Goal: Transaction & Acquisition: Obtain resource

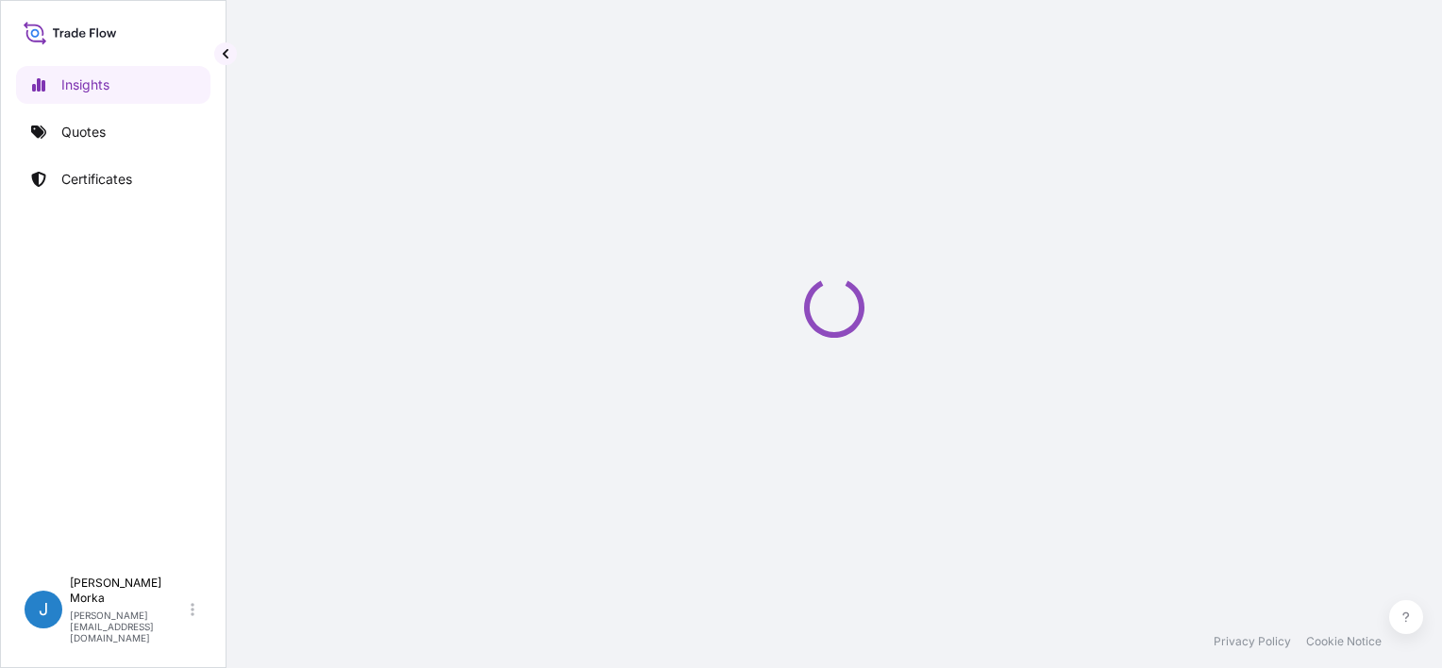
select select "2025"
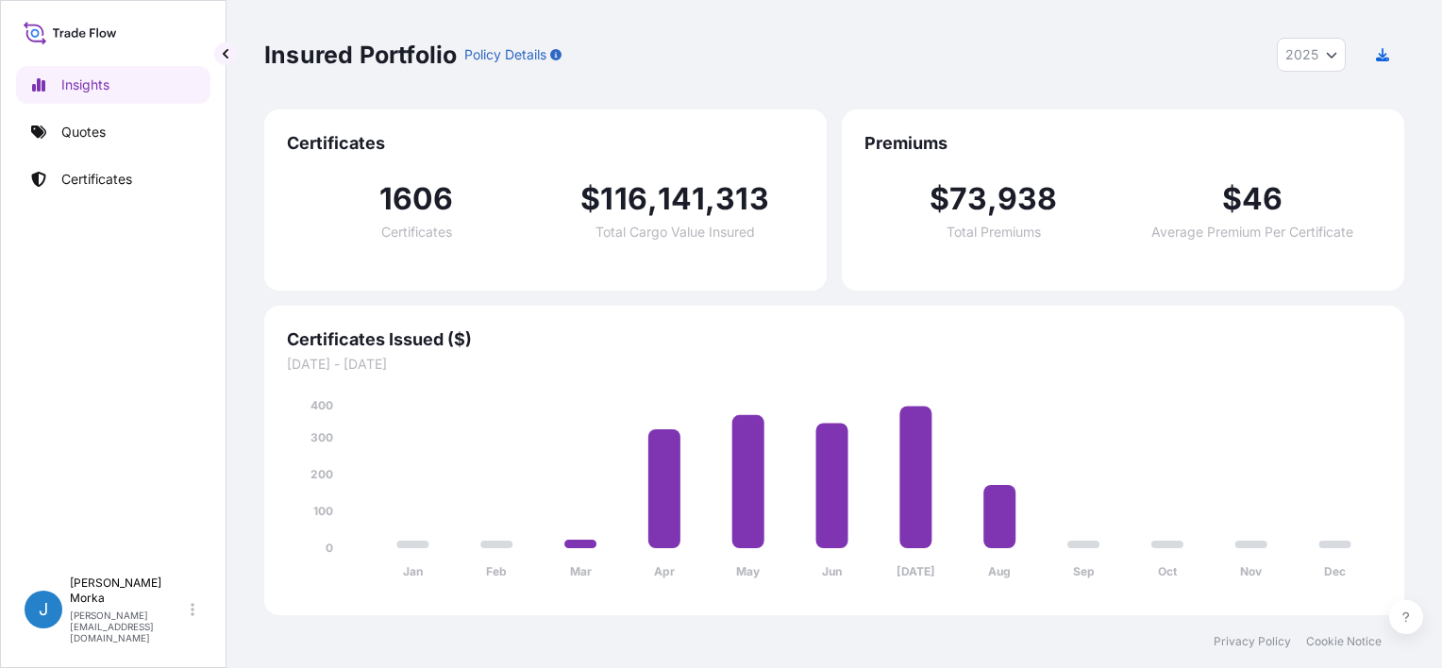
click at [128, 142] on link "Quotes" at bounding box center [113, 132] width 194 height 38
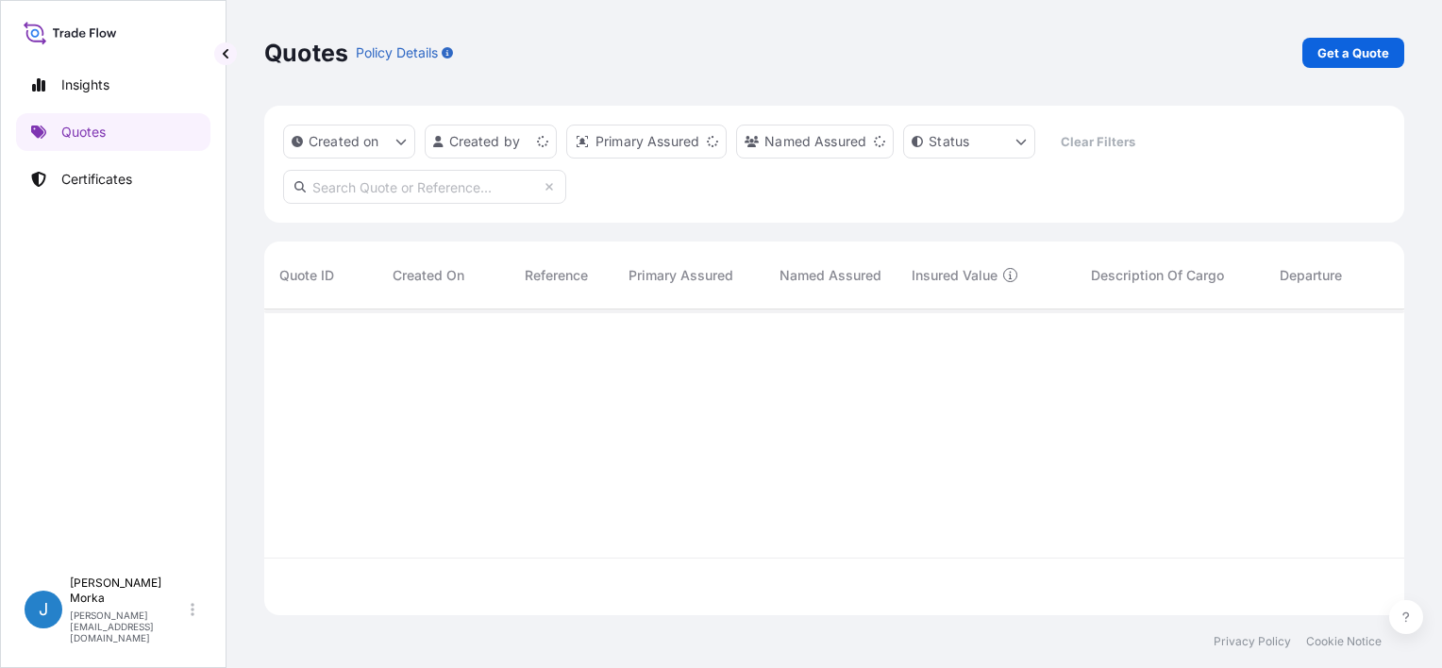
scroll to position [302, 1125]
click at [1365, 42] on link "Get a Quote" at bounding box center [1353, 53] width 102 height 30
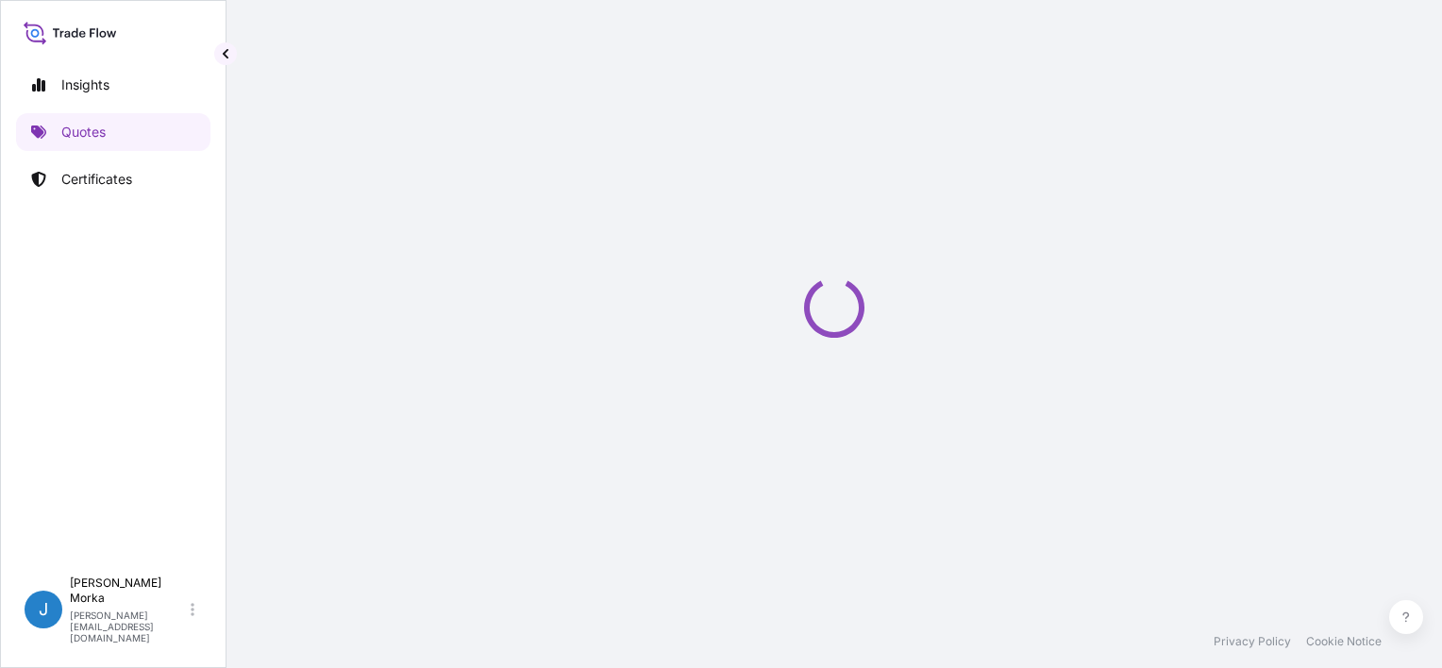
scroll to position [30, 0]
select select "Sea"
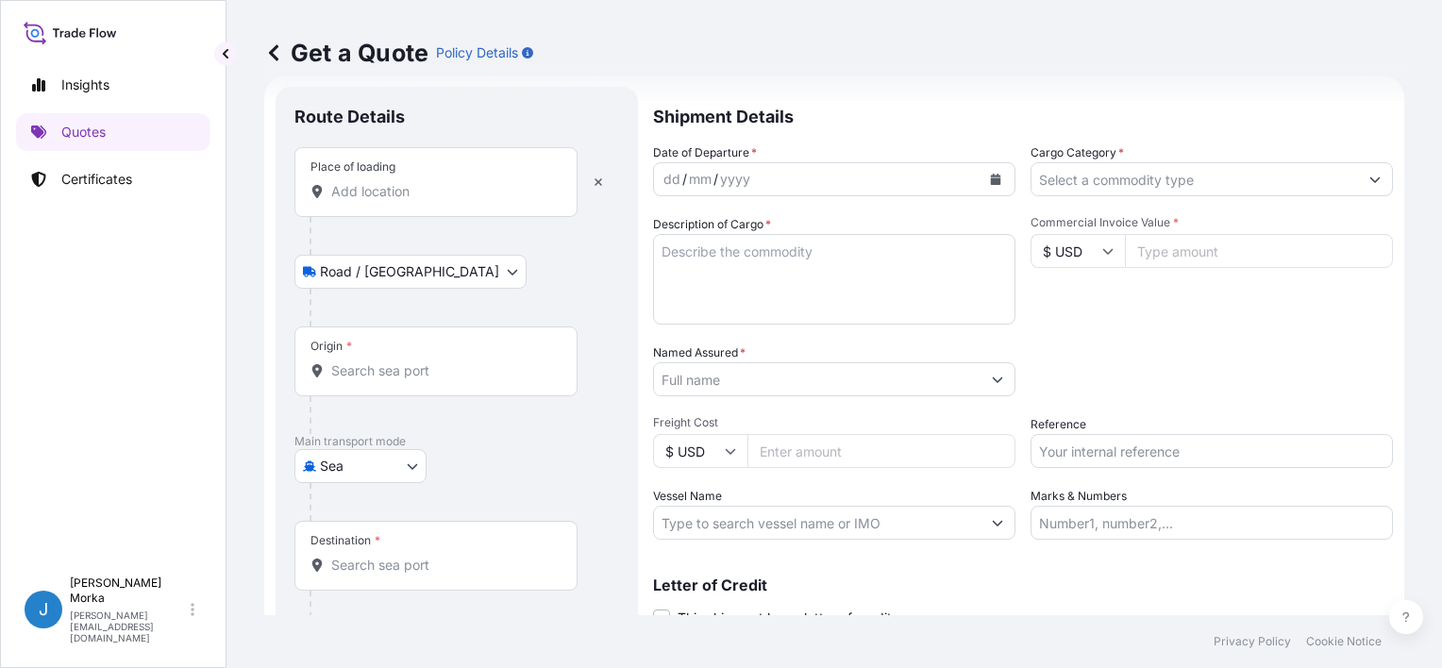
click at [395, 200] on div "Place of loading" at bounding box center [435, 182] width 283 height 70
click at [395, 200] on input "Place of loading" at bounding box center [442, 191] width 223 height 19
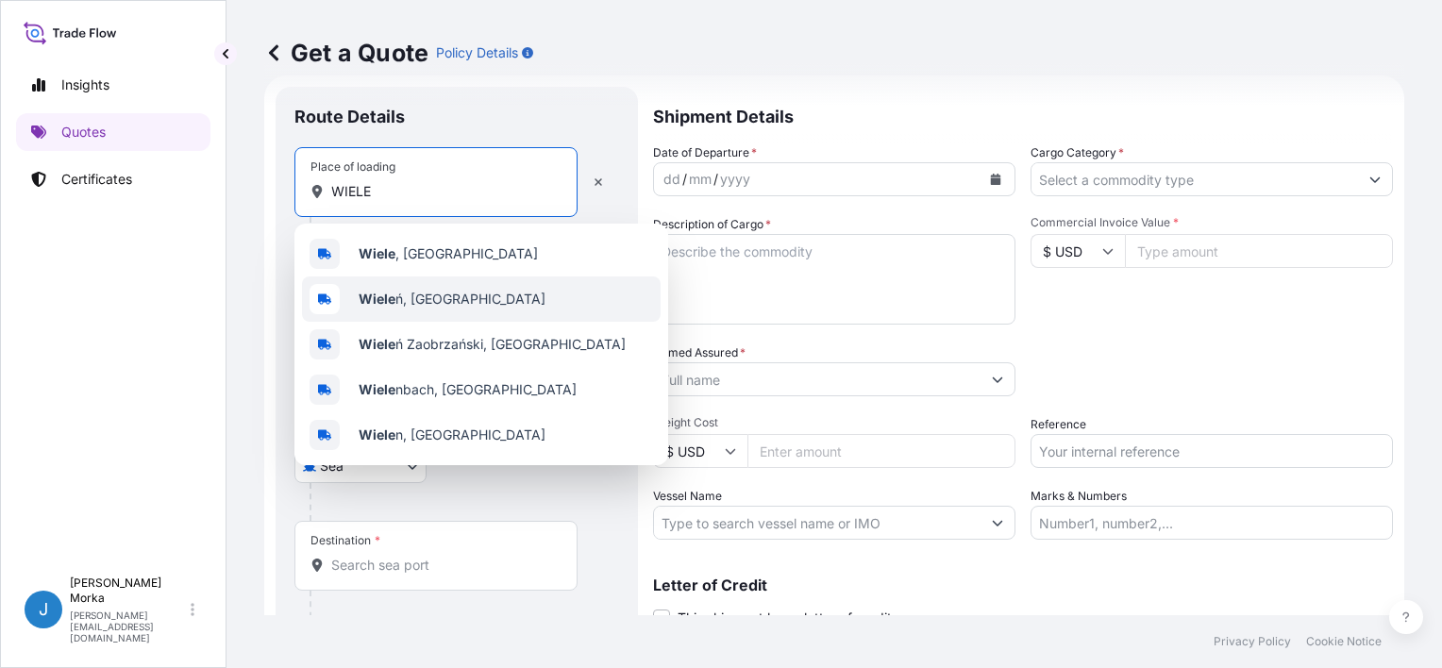
click at [432, 295] on span "Wiele ń, Poland" at bounding box center [452, 299] width 187 height 19
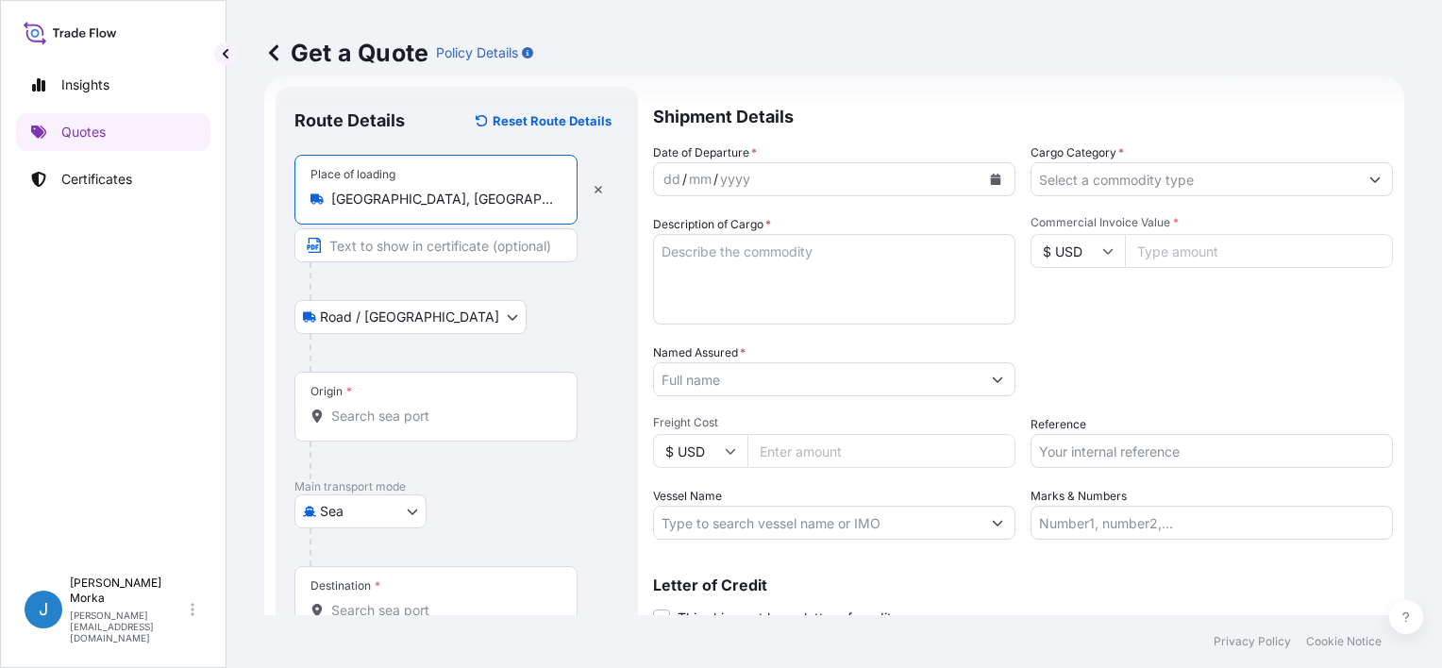
type input "Wieleń, Poland"
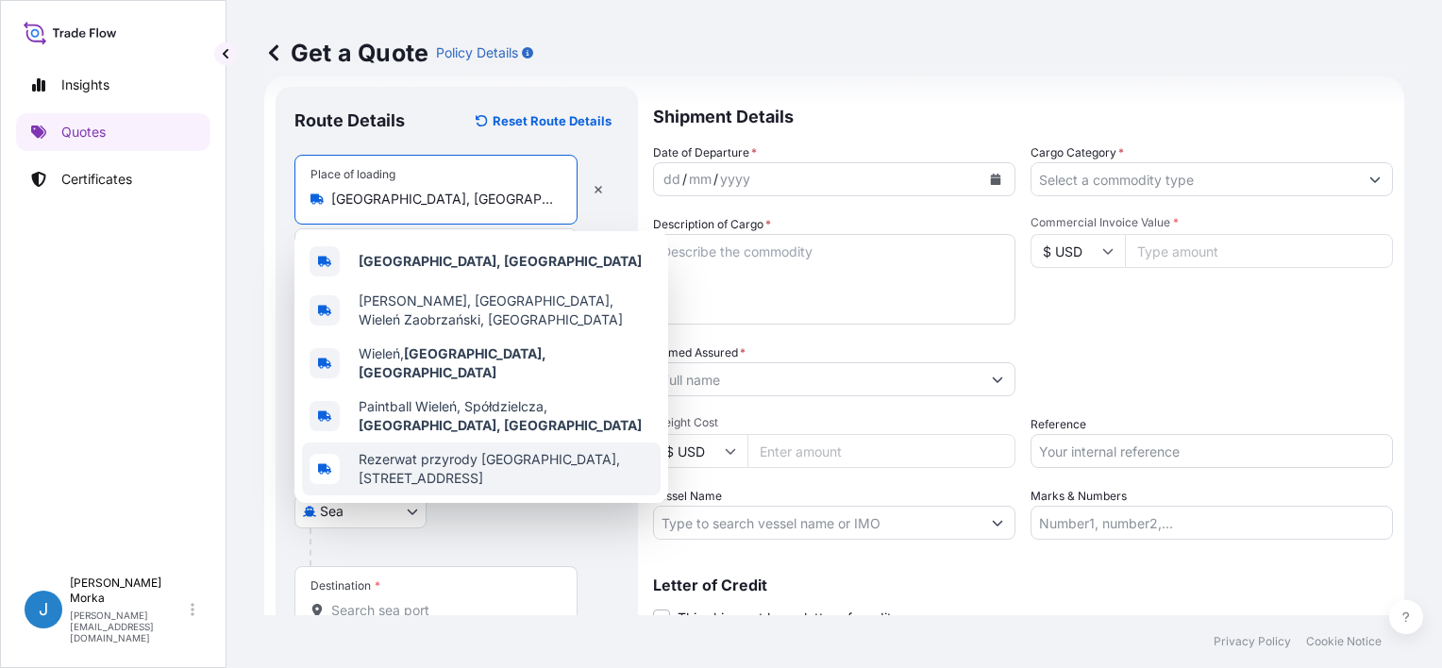
click at [268, 266] on form "Route Details Reset Route Details Place of loading Wieleń, Poland Road / Inland…" at bounding box center [834, 405] width 1140 height 659
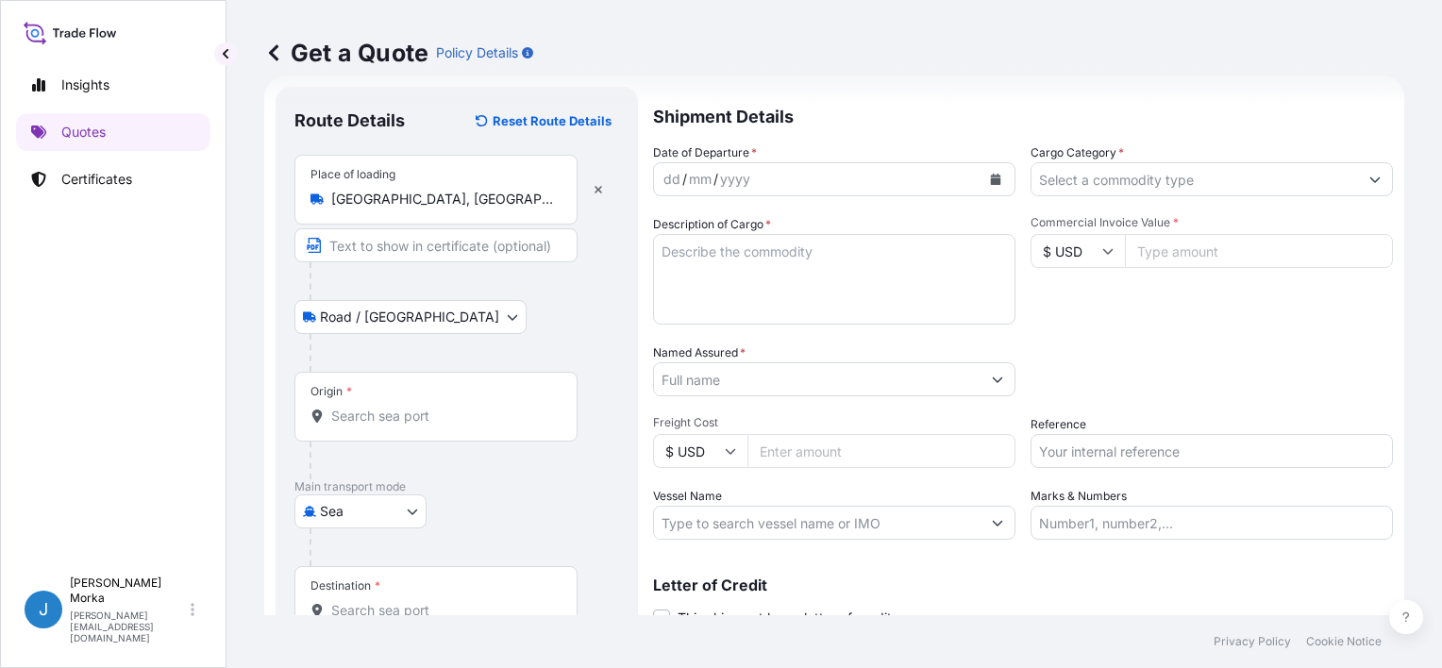
click at [378, 407] on input "Origin *" at bounding box center [442, 416] width 223 height 19
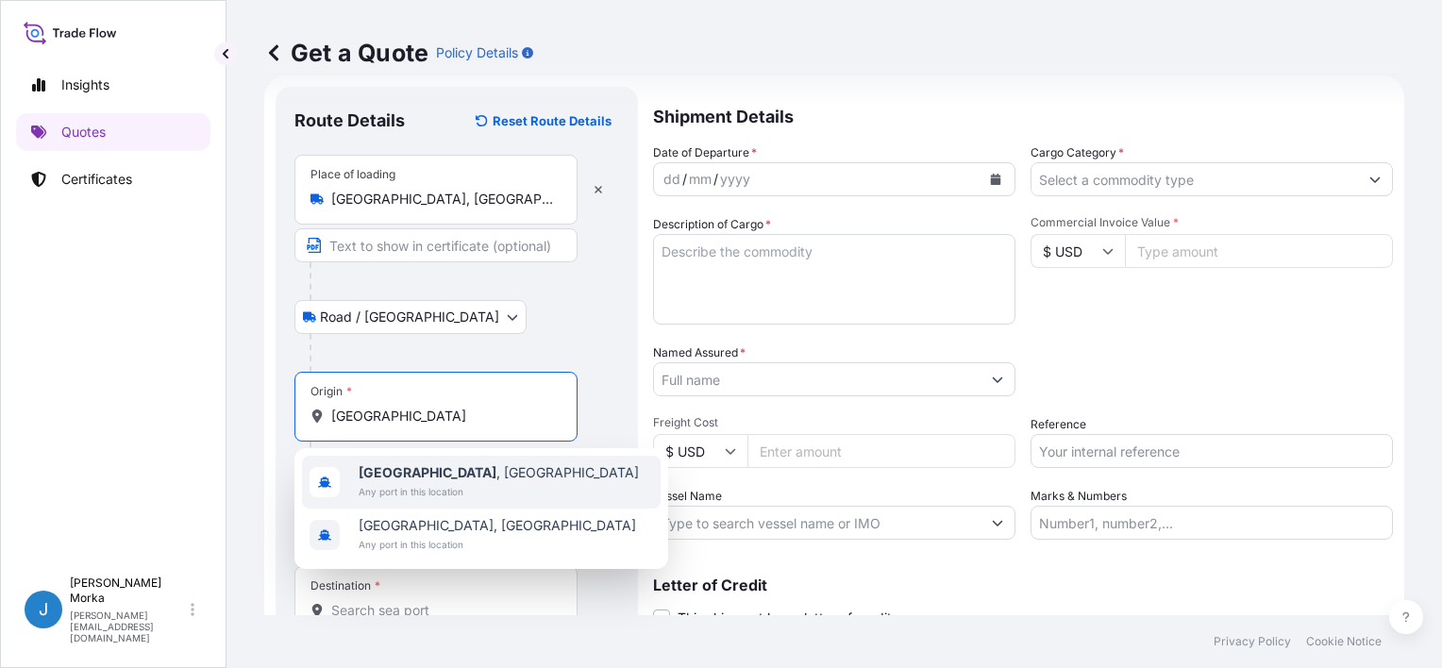
click at [442, 478] on span "Gdańsk , Poland" at bounding box center [499, 472] width 280 height 19
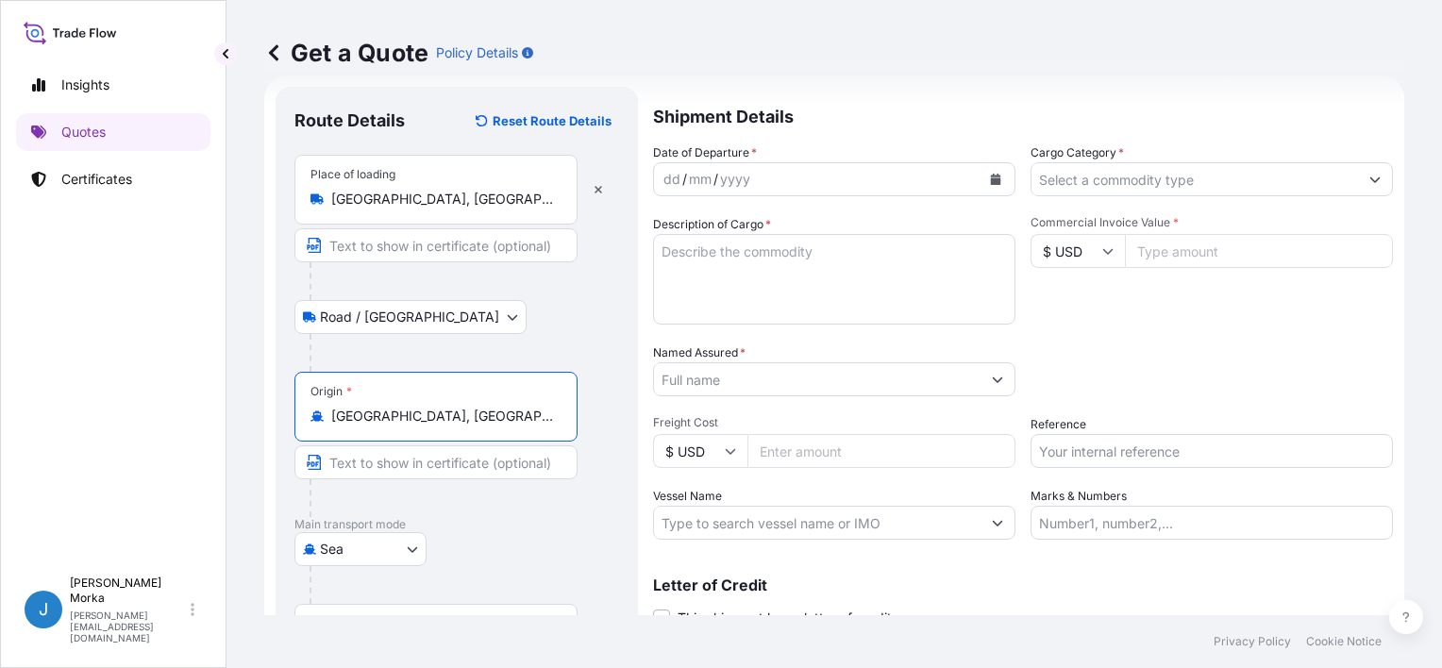
scroll to position [185, 0]
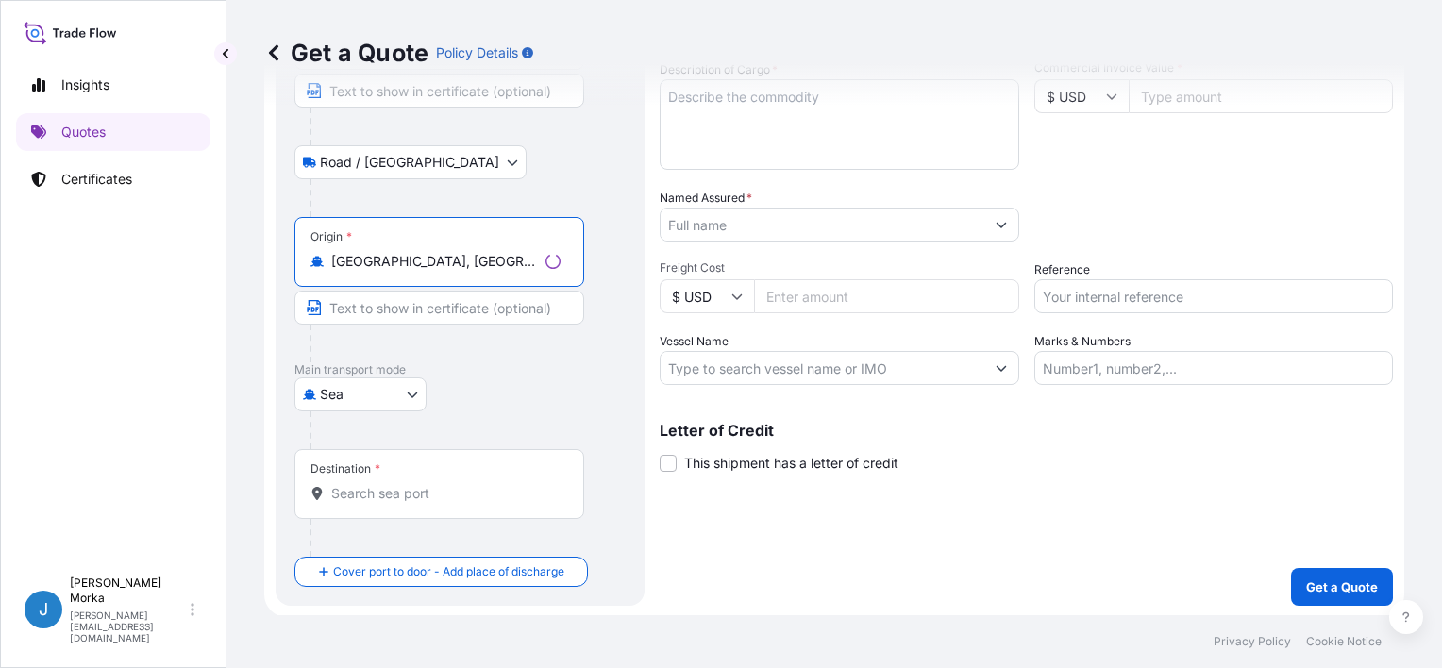
type input "Gdańsk, Poland"
click at [386, 495] on input "Destination *" at bounding box center [445, 493] width 229 height 19
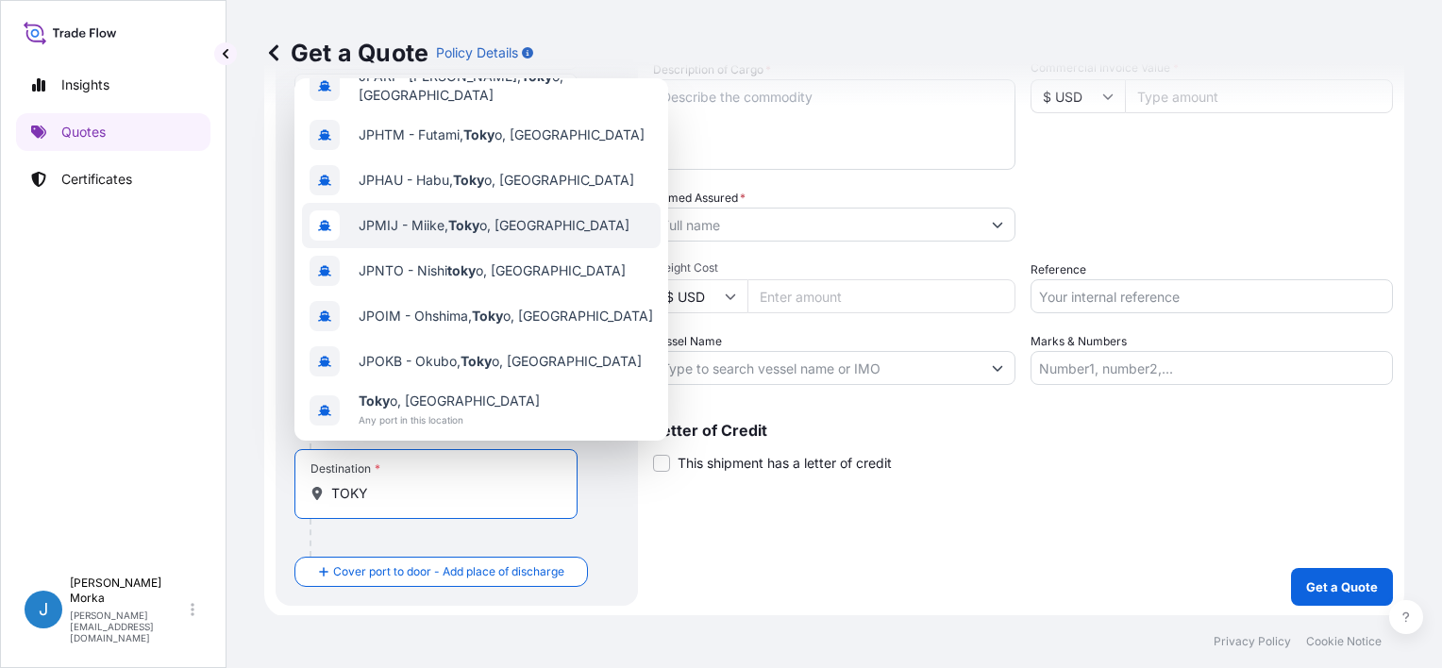
scroll to position [121, 0]
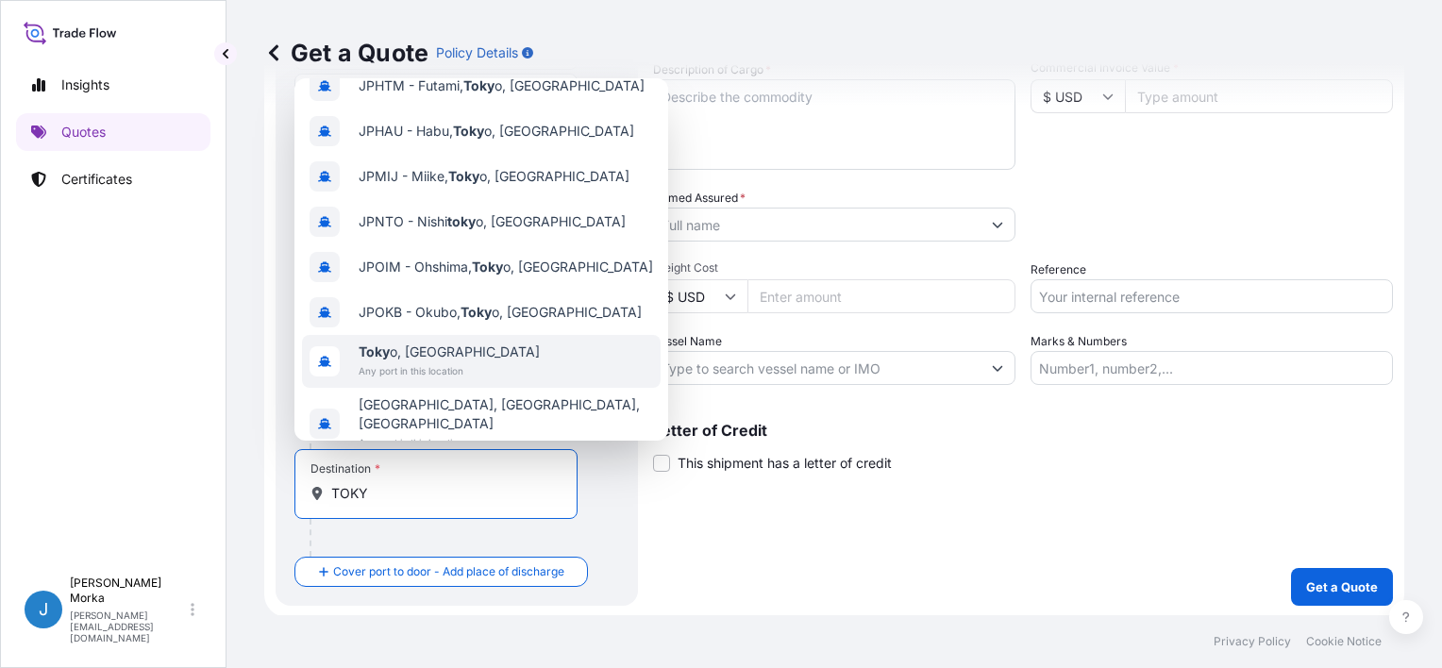
click at [474, 340] on div "Toky o, Japan Any port in this location" at bounding box center [481, 361] width 359 height 53
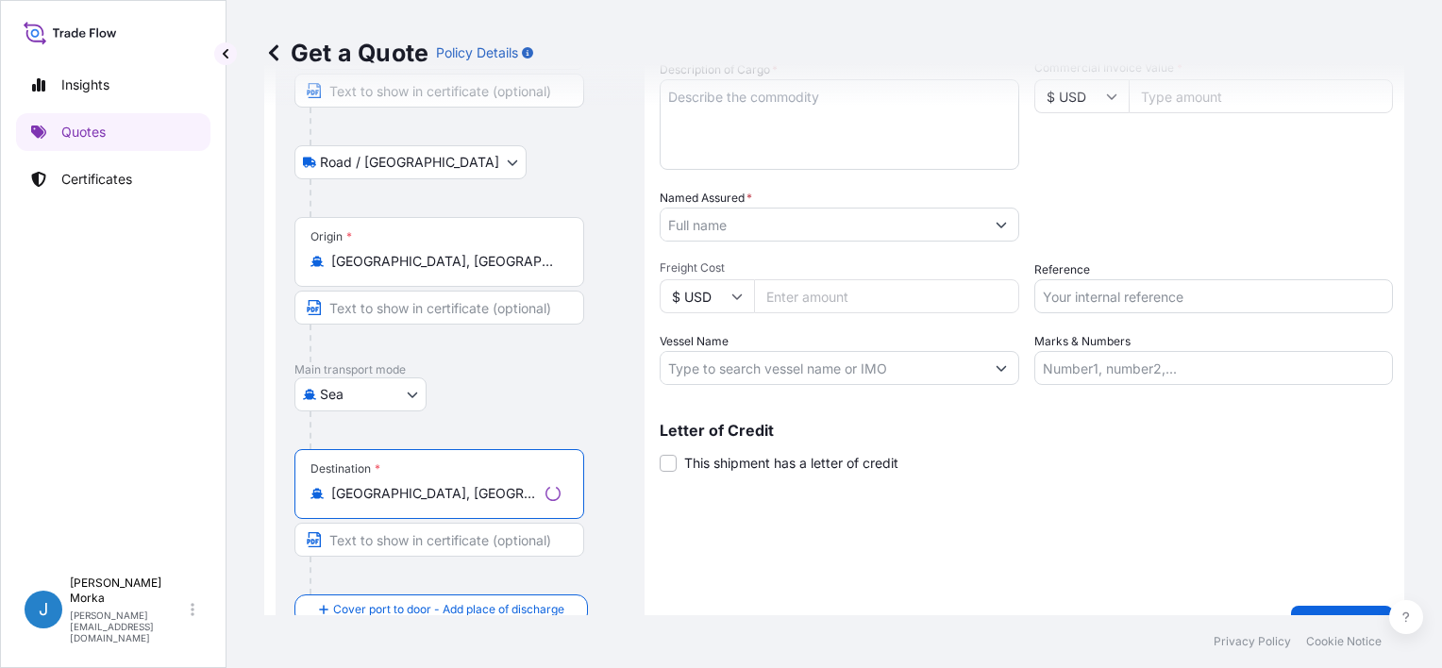
type input "Tokyo, Japan"
click at [721, 540] on div "Shipment Details Date of Departure * dd / mm / yyyy Cargo Category * Descriptio…" at bounding box center [1026, 288] width 733 height 712
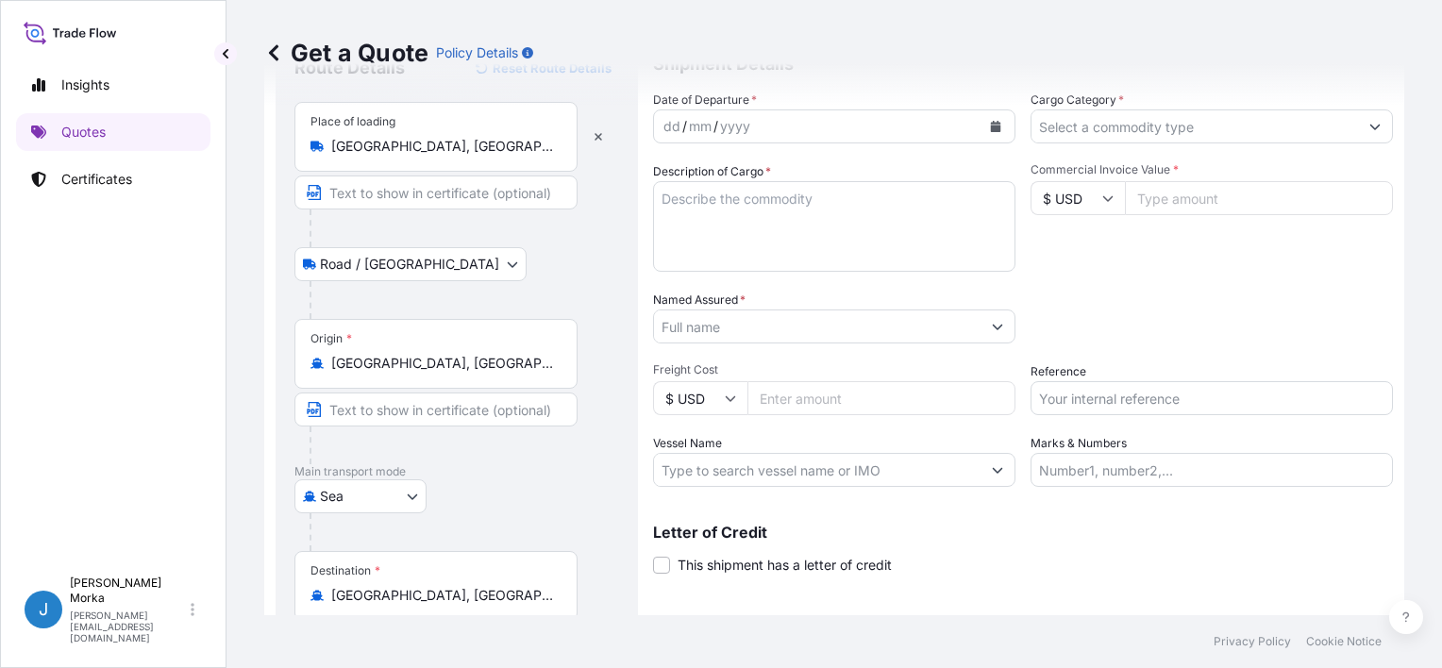
scroll to position [0, 0]
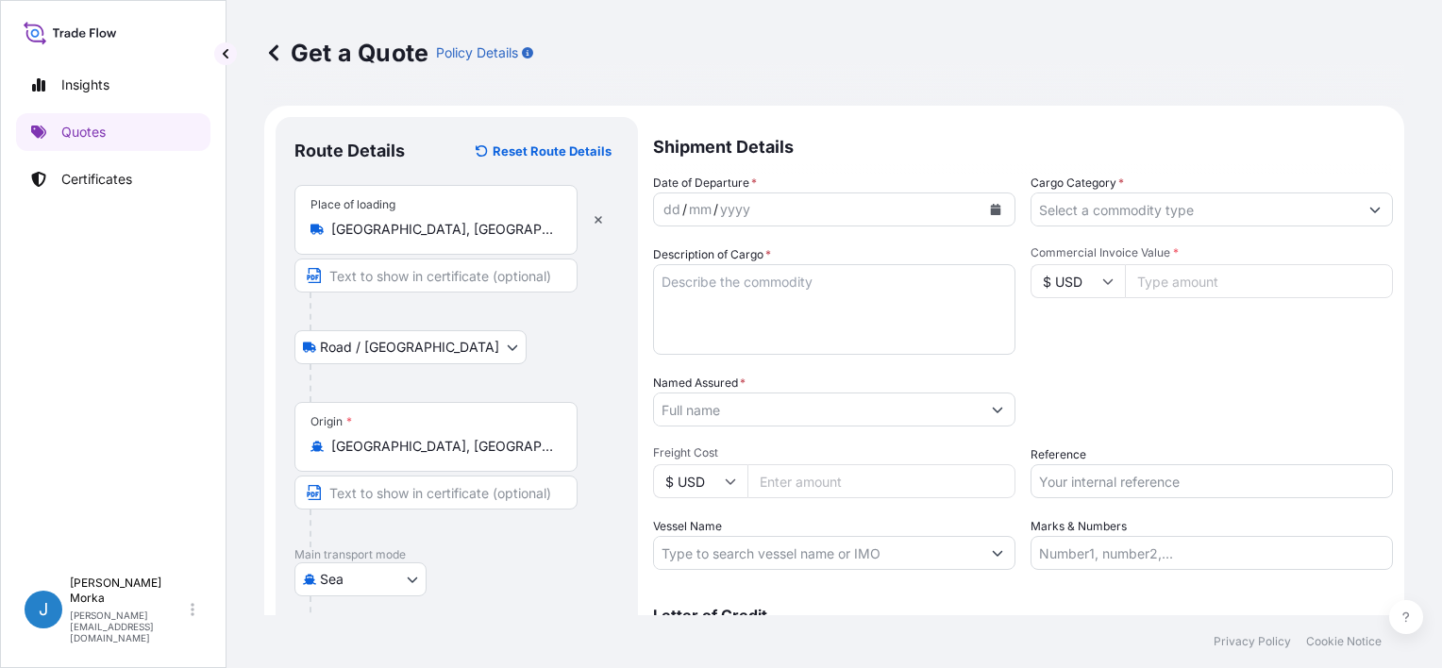
click at [722, 294] on textarea "Description of Cargo *" at bounding box center [834, 309] width 362 height 91
paste textarea "IQF BLACK CURRANT IQF RED CURRANT IQF CHERRY"
click at [661, 280] on textarea "IQF BLACK CURRANT IQF RED CURRANT IQF CHERRY" at bounding box center [834, 309] width 362 height 91
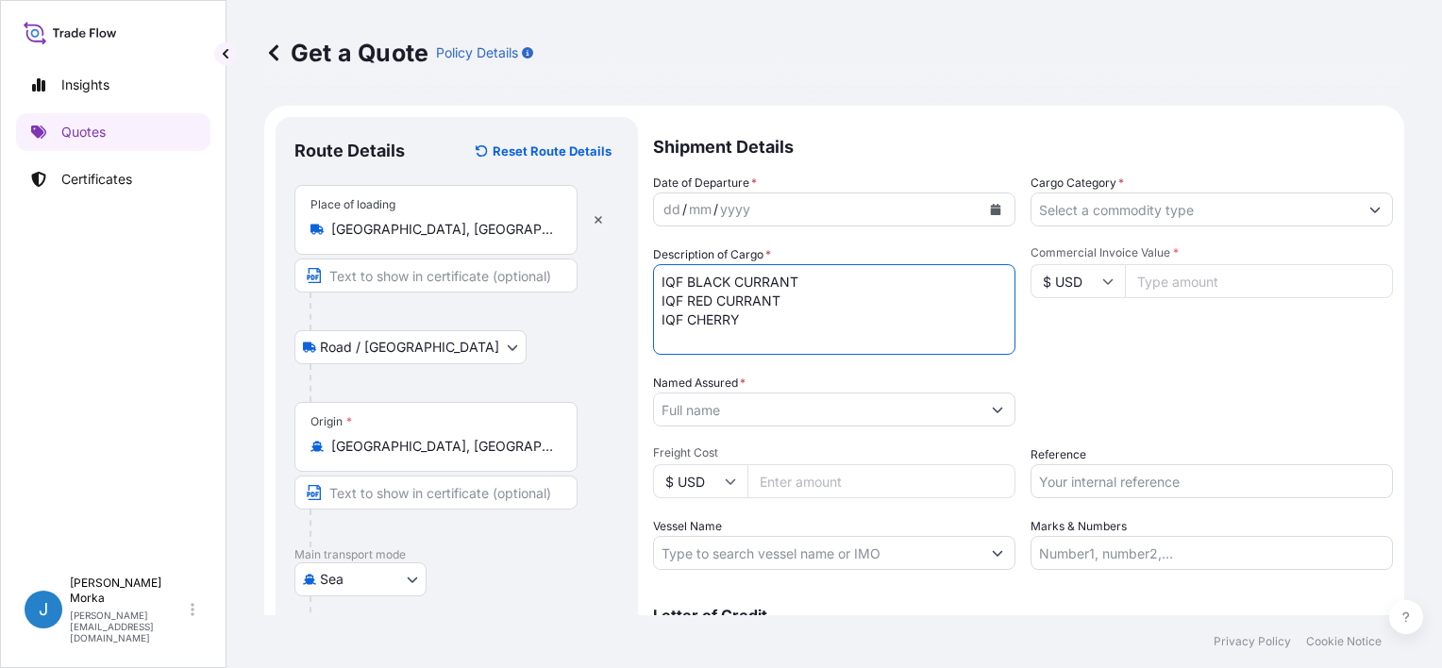
click at [680, 273] on textarea "IQF BLACK CURRANT IQF RED CURRANT IQF CHERRY" at bounding box center [834, 309] width 362 height 91
paste textarea "FBIU5287170"
click at [808, 321] on textarea "FBIU5287170 IQF BLACK CURRANT IQF RED CURRANT IQF CHERRY" at bounding box center [834, 309] width 362 height 91
click at [801, 340] on textarea "FBIU5287170 IQF BLACK CURRANT IQF RED CURRANT IQF CHERRY" at bounding box center [834, 309] width 362 height 91
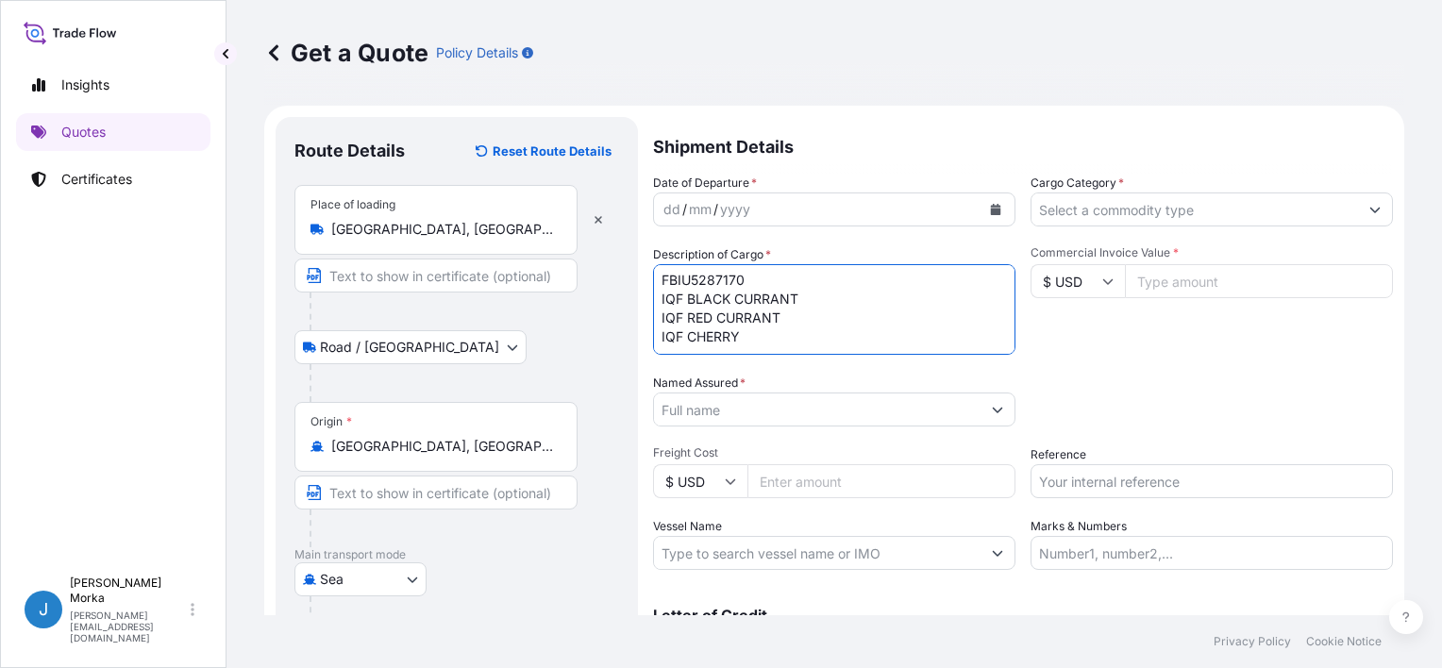
paste textarea "GW: 24150 NET: 23000 CARTONS: 2300"
click at [683, 309] on textarea "FBIU5287170 IQF BLACK CURRANT IQF RED CURRANT IQF CHERRY GW: 24150 NET: 23000 C…" at bounding box center [834, 309] width 362 height 91
click at [844, 310] on textarea "FBIU5287170 IQF BLACK CURRANT IQF RED CURRANT IQF CHERRY GROSS WEIGHT: 24150 NE…" at bounding box center [834, 309] width 362 height 91
click at [686, 325] on textarea "FBIU5287170 IQF BLACK CURRANT IQF RED CURRANT IQF CHERRY GROSS WEIGHT: 24150 KG…" at bounding box center [834, 309] width 362 height 91
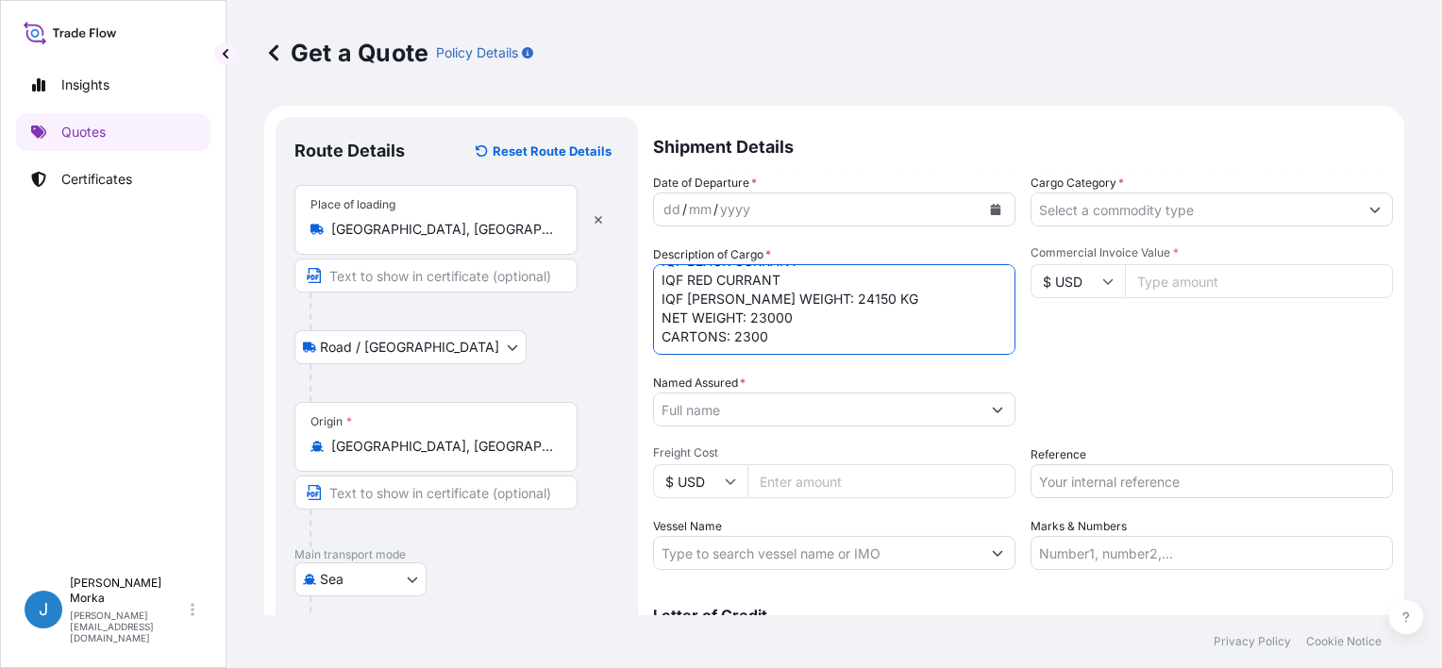
click at [812, 328] on textarea "FBIU5287170 IQF BLACK CURRANT IQF RED CURRANT IQF CHERRY GROSS WEIGHT: 24150 KG…" at bounding box center [834, 309] width 362 height 91
drag, startPoint x: 725, startPoint y: 344, endPoint x: 599, endPoint y: 355, distance: 126.0
click at [599, 355] on form "Route Details Reset Route Details Place of loading Wieleń, Poland Road / Inland…" at bounding box center [834, 473] width 1140 height 734
click at [807, 335] on textarea "FBIU5287170 IQF BLACK CURRANT IQF RED CURRANT IQF CHERRY GROSS WEIGHT: 24150 KG…" at bounding box center [834, 309] width 362 height 91
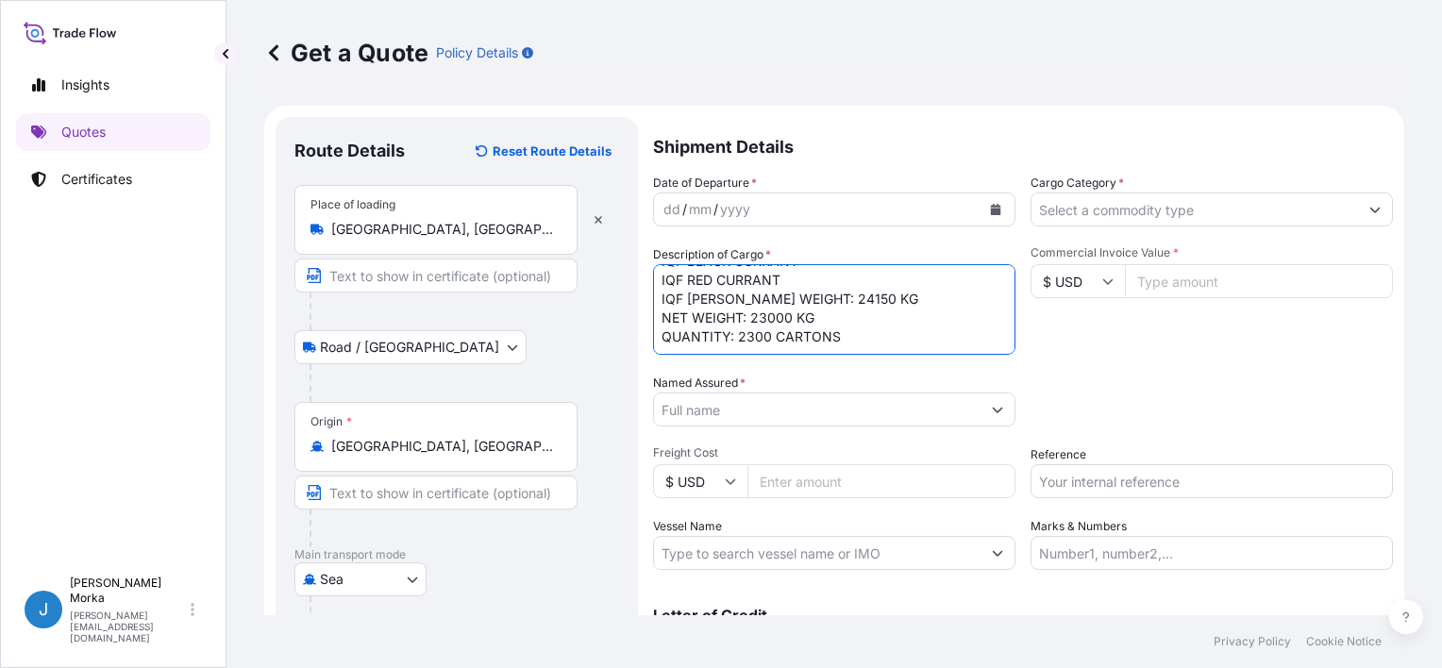
type textarea "FBIU5287170 IQF BLACK CURRANT IQF RED CURRANT IQF CHERRY GROSS WEIGHT: 24150 KG…"
click at [1137, 361] on div "Date of Departure * dd / mm / yyyy Cargo Category * Description of Cargo * FBIU…" at bounding box center [1023, 372] width 740 height 396
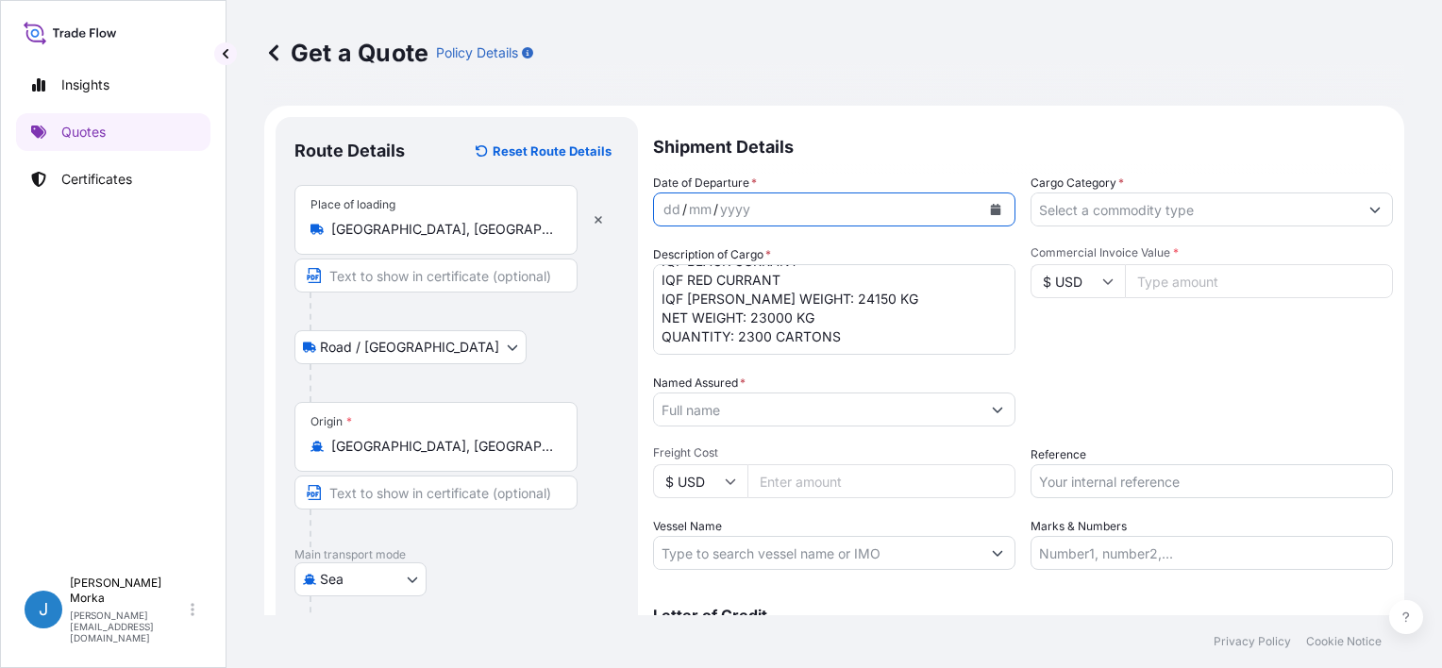
click at [981, 203] on button "Calendar" at bounding box center [996, 209] width 30 height 30
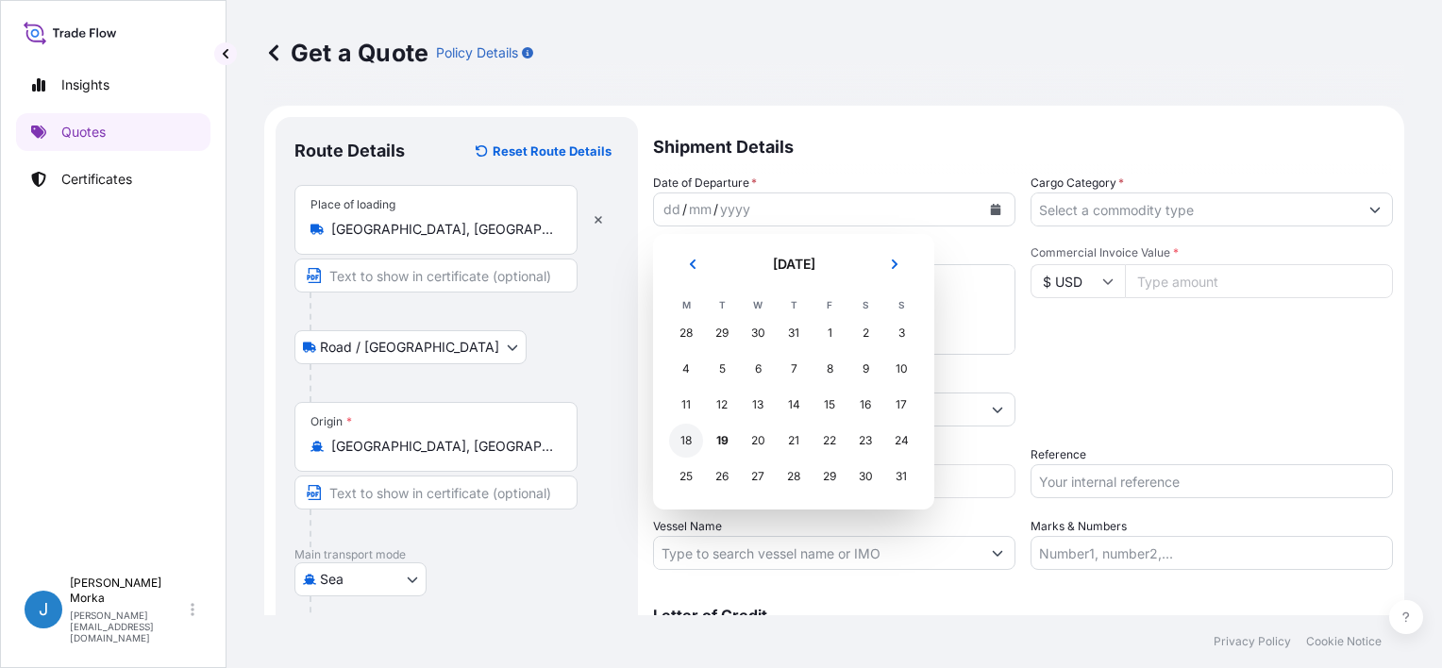
click at [682, 437] on div "18" at bounding box center [686, 441] width 34 height 34
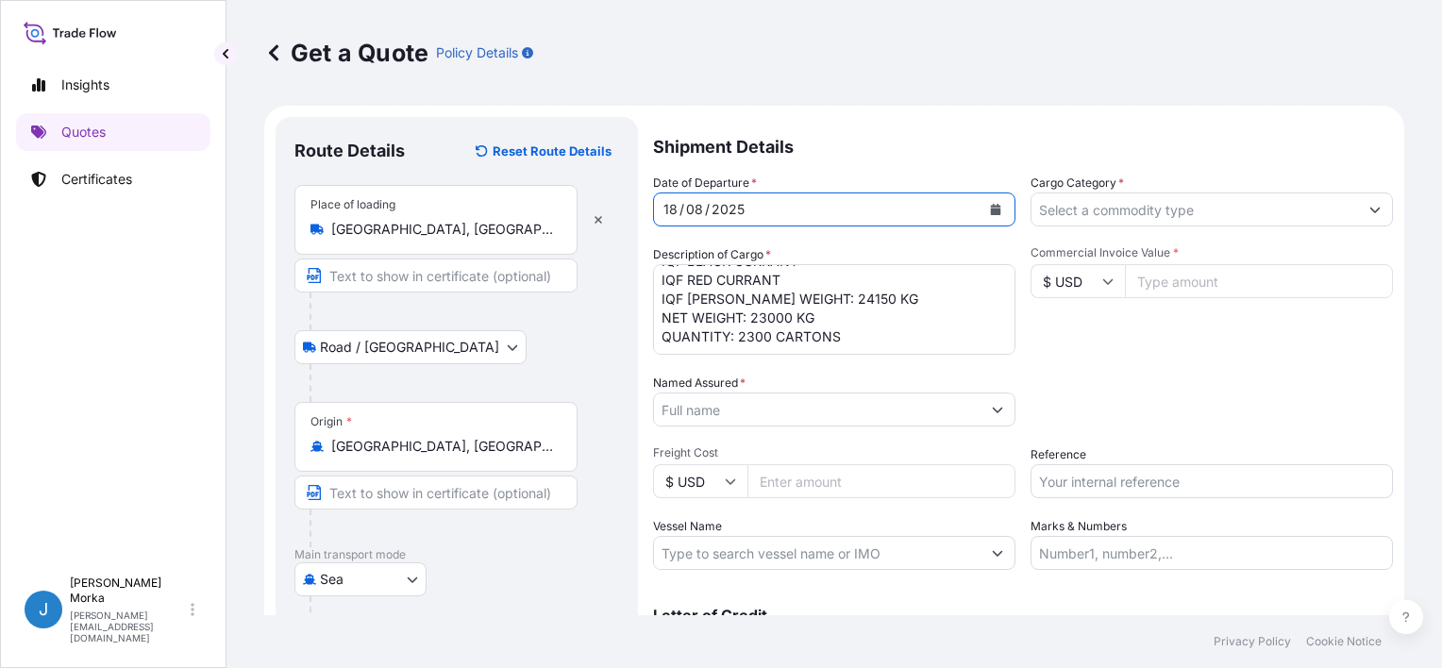
click at [1101, 389] on div "Packing Category Type to search a container mode Please select a primary mode o…" at bounding box center [1212, 400] width 362 height 53
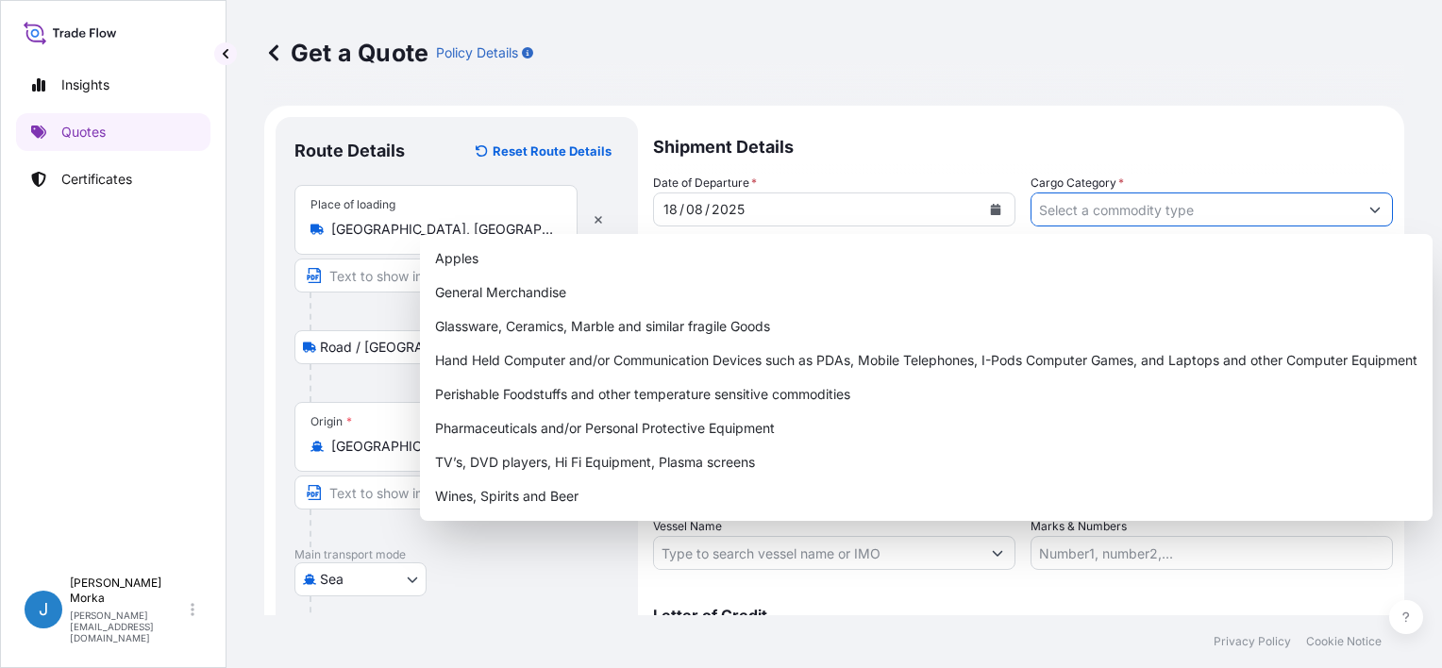
click at [1128, 211] on input "Cargo Category *" at bounding box center [1195, 210] width 327 height 34
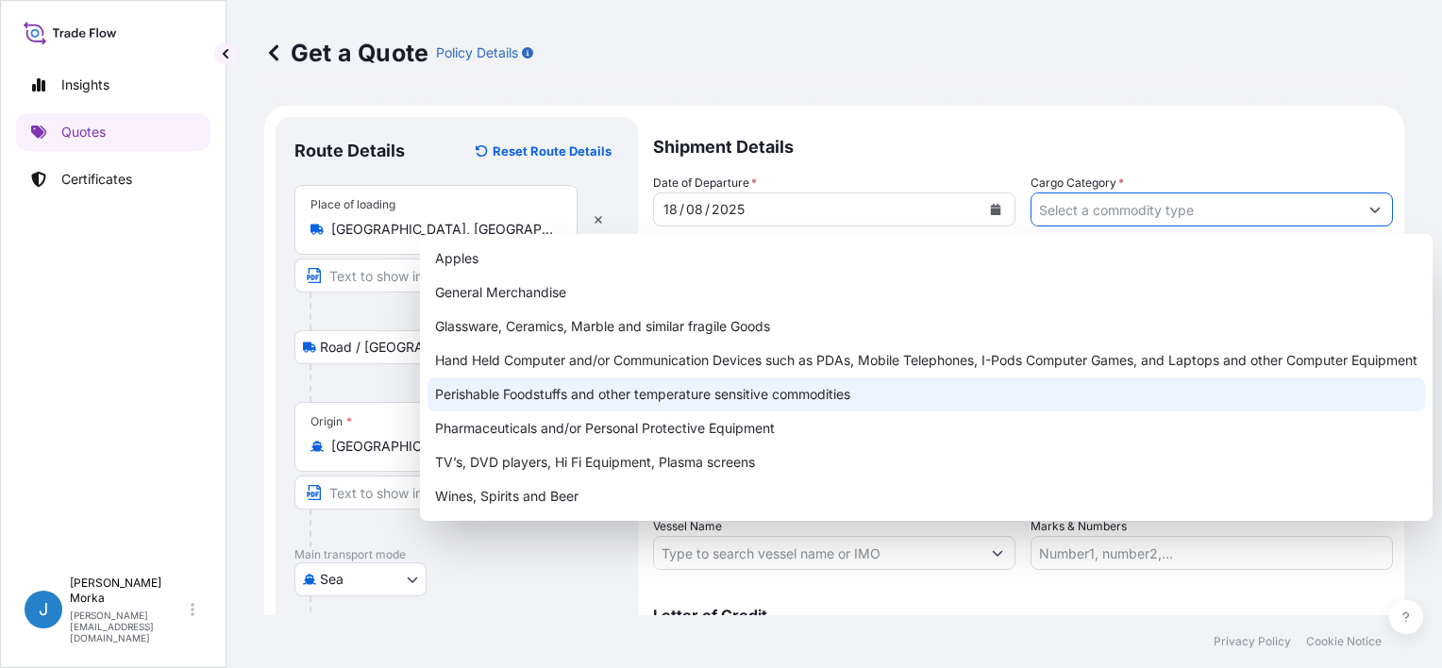
click at [569, 402] on div "Perishable Foodstuffs and other temperature sensitive commodities" at bounding box center [927, 395] width 998 height 34
type input "Perishable Foodstuffs and other temperature sensitive commodities"
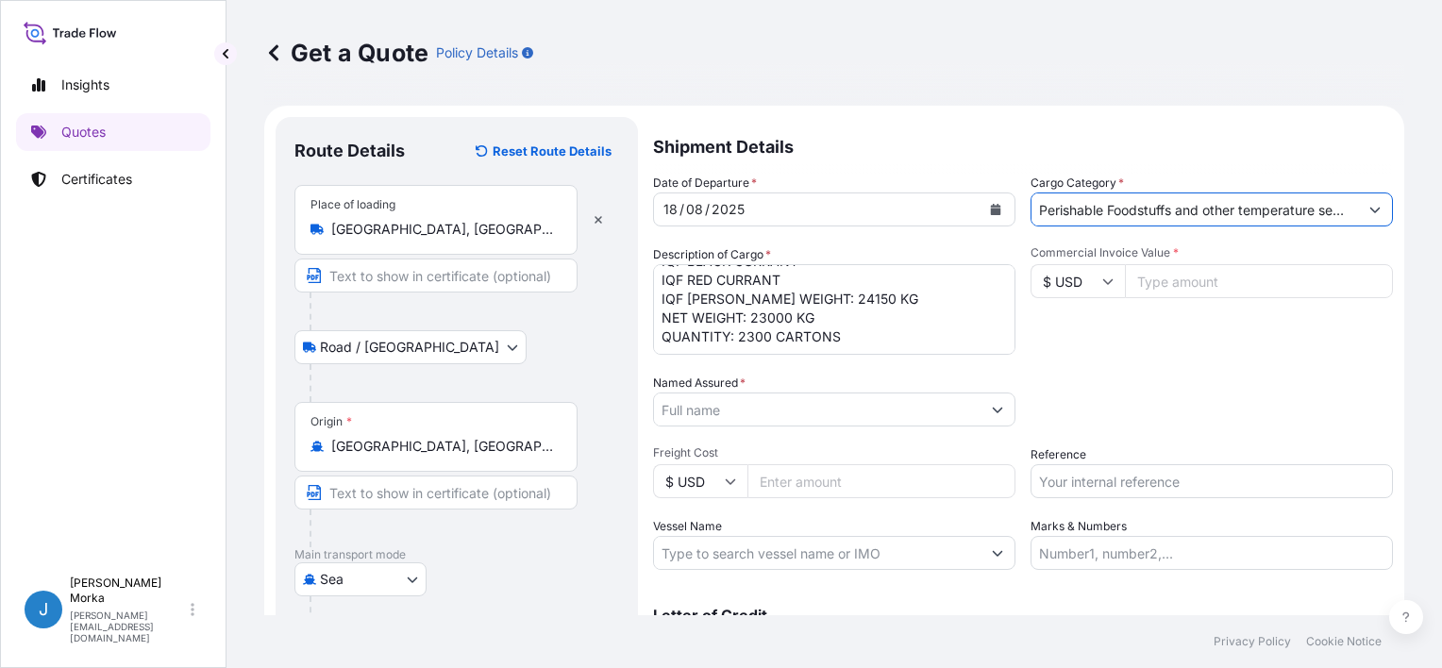
click at [1164, 367] on div "Date of Departure * 18 / 08 / 2025 Cargo Category * Perishable Foodstuffs and o…" at bounding box center [1023, 372] width 740 height 396
click at [1077, 284] on input "$ USD" at bounding box center [1078, 281] width 94 height 34
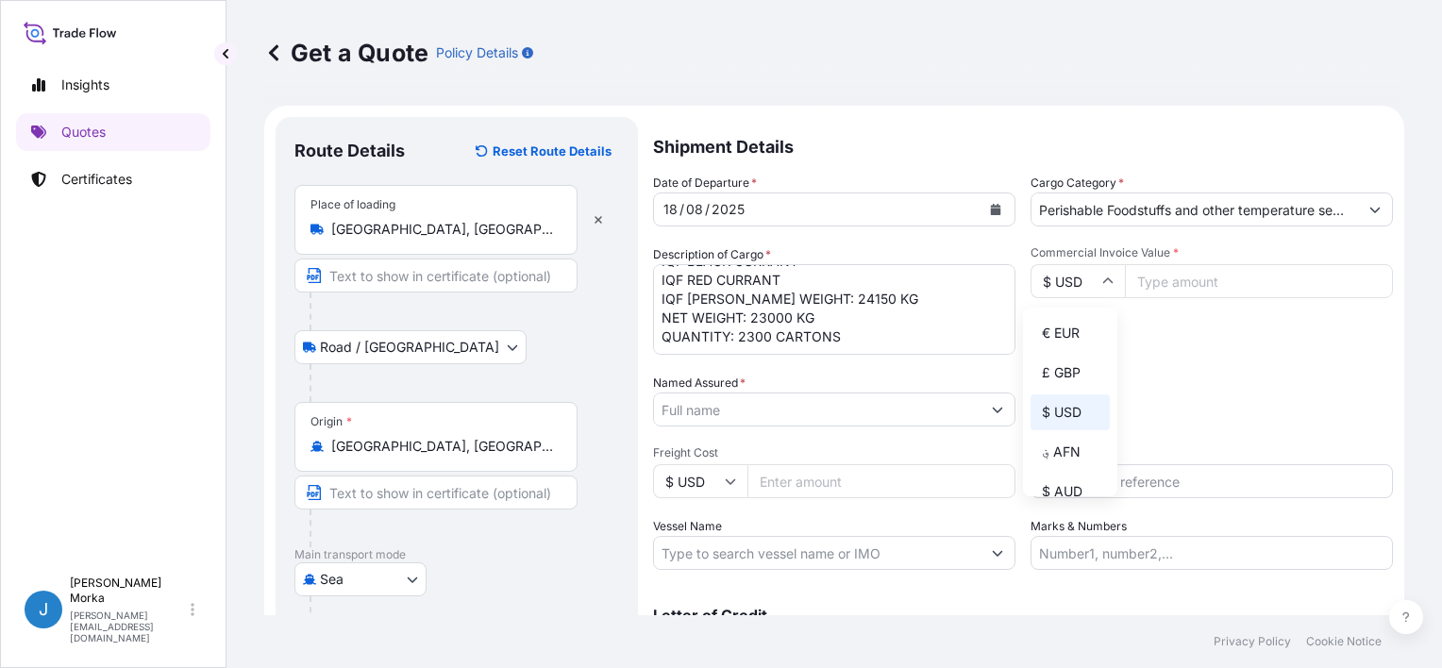
click at [1054, 322] on div "€ EUR" at bounding box center [1070, 333] width 79 height 36
type input "€ EUR"
click at [1177, 279] on input "Commercial Invoice Value *" at bounding box center [1259, 281] width 268 height 34
type input "84440"
click at [1170, 370] on div "Date of Departure * 18 / 08 / 2025 Cargo Category * Perishable Foodstuffs and o…" at bounding box center [1023, 372] width 740 height 396
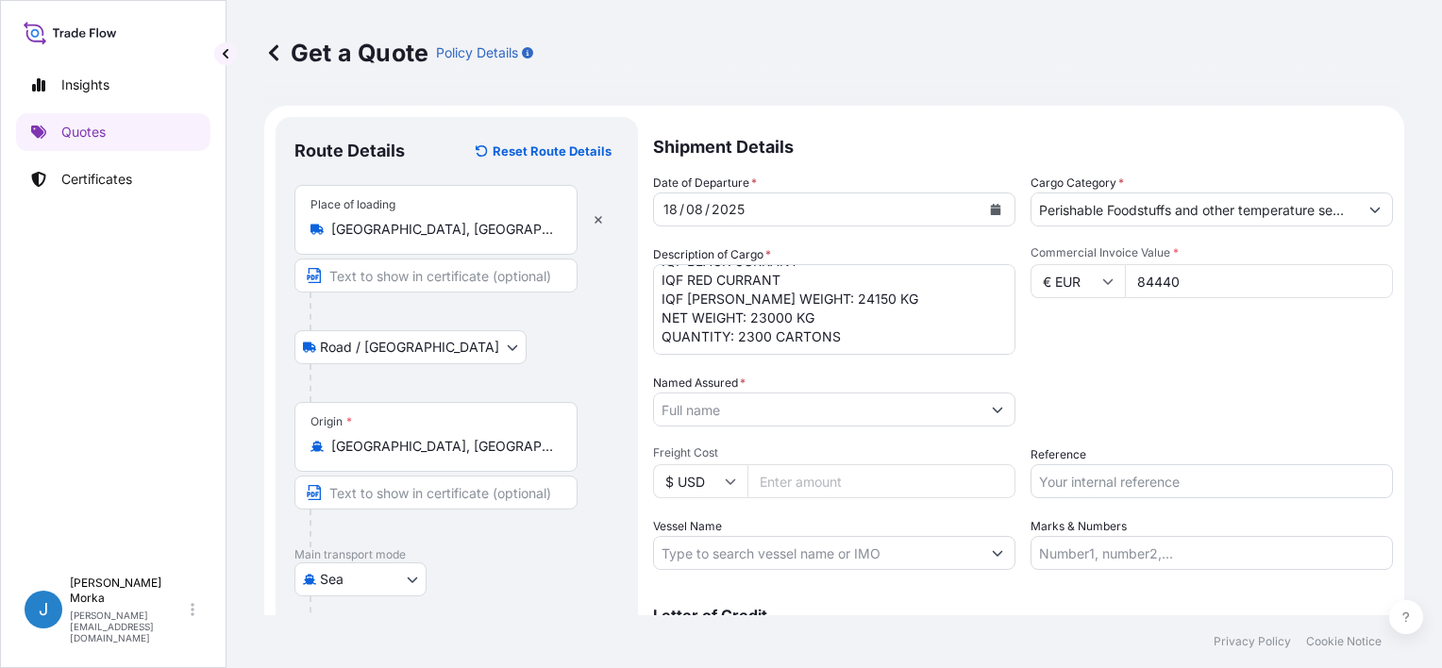
click at [1184, 354] on div "Commercial Invoice Value * € EUR 84440" at bounding box center [1212, 299] width 362 height 109
click at [1105, 478] on input "Reference" at bounding box center [1212, 481] width 362 height 34
paste input "S02028884"
type input "S02028884"
click at [1054, 369] on div "Date of Departure * 18 / 08 / 2025 Cargo Category * Perishable Foodstuffs and o…" at bounding box center [1023, 372] width 740 height 396
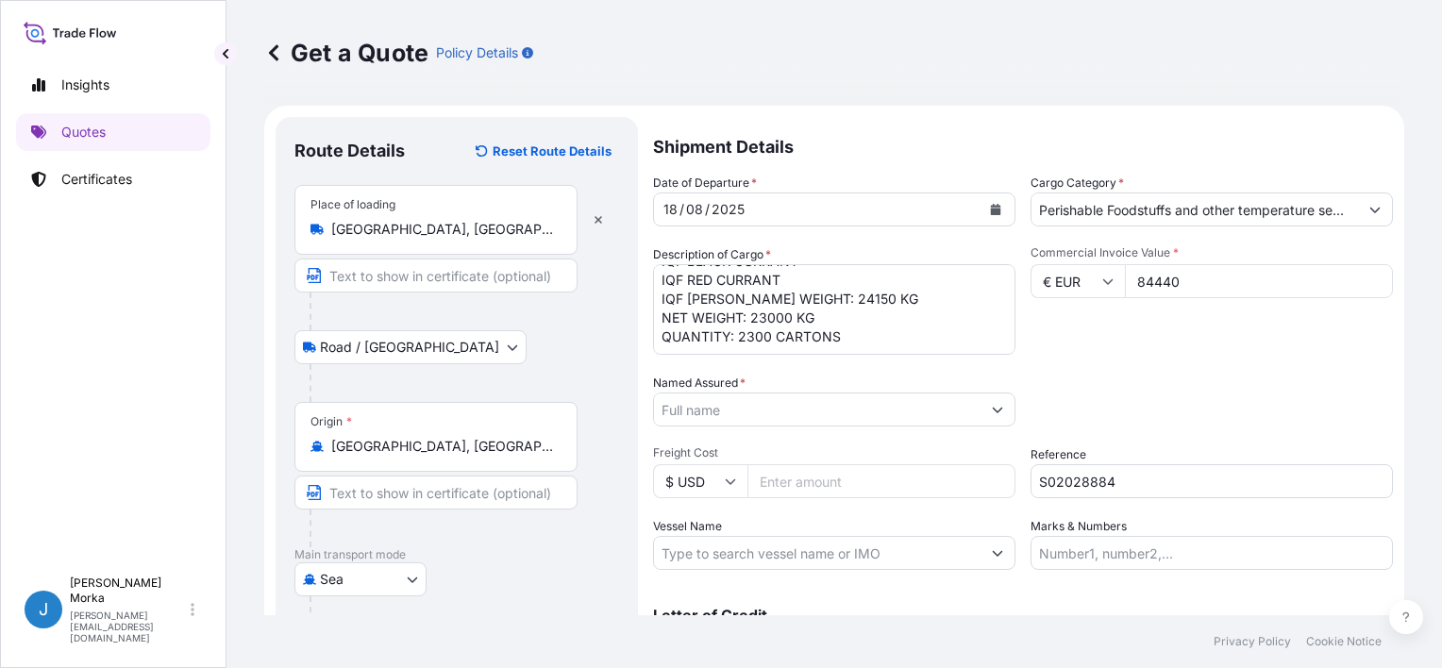
click at [693, 415] on input "Named Assured *" at bounding box center [817, 410] width 327 height 34
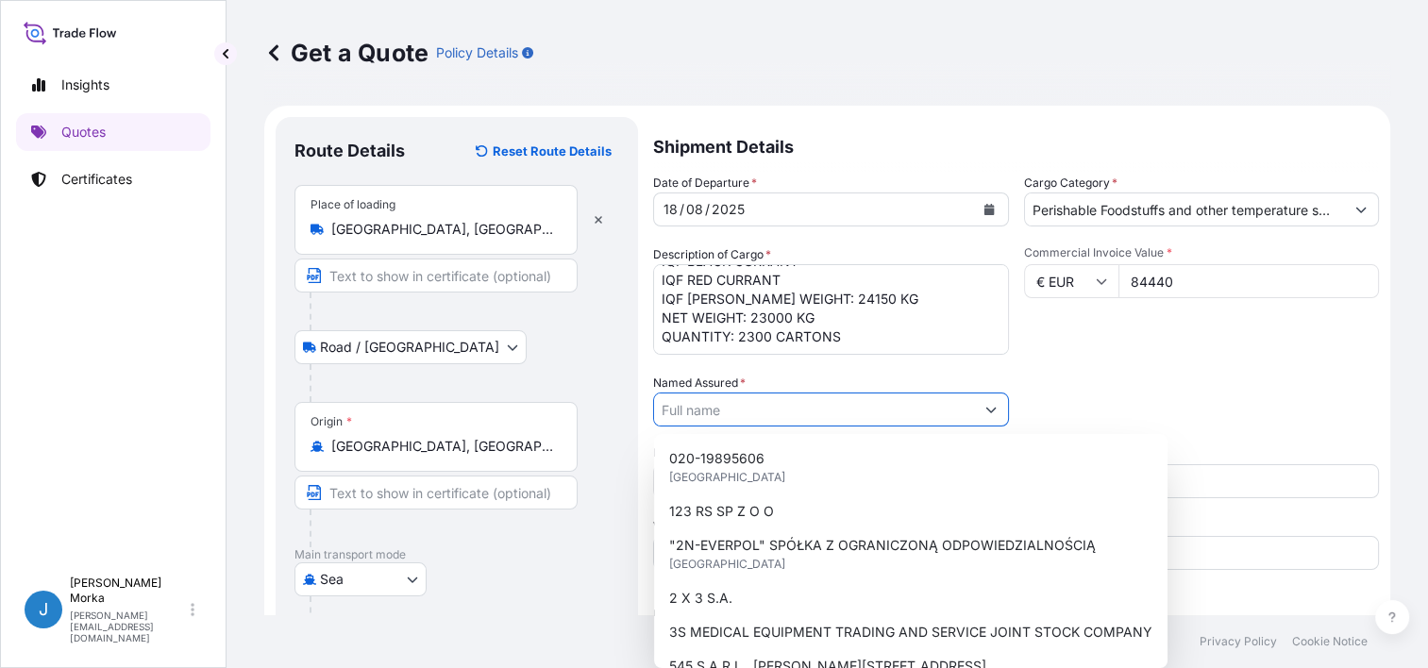
paste input "VOX TRADING CO., LTD."
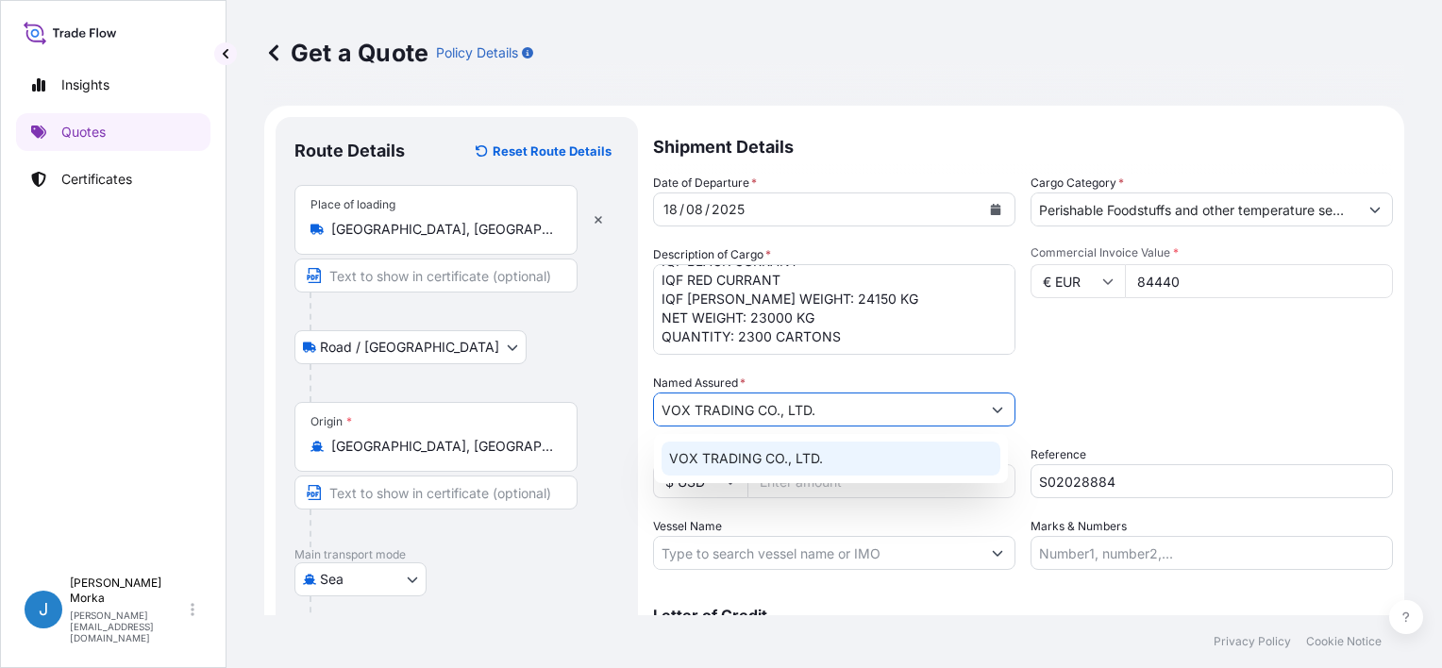
click at [793, 460] on span "VOX TRADING CO., LTD." at bounding box center [746, 458] width 154 height 19
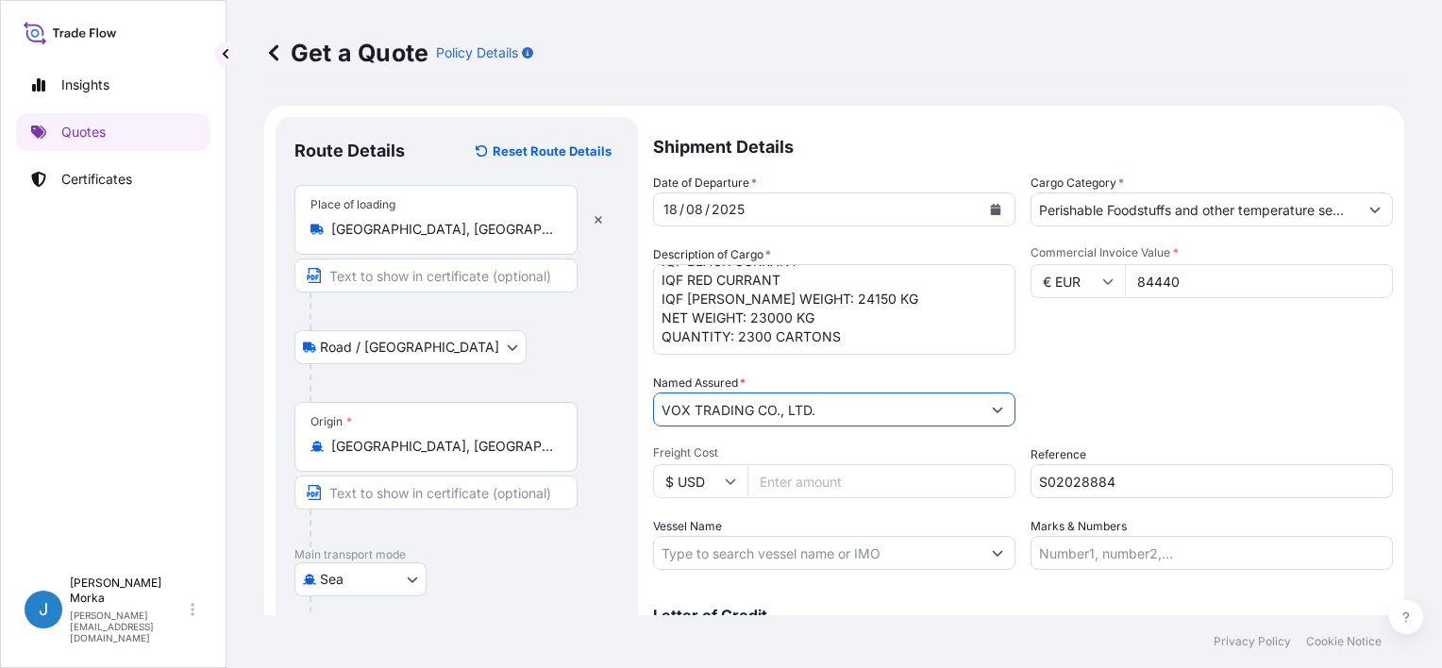
type input "VOX TRADING CO., LTD."
click at [1129, 377] on div "Packing Category Type to search a container mode Please select a primary mode o…" at bounding box center [1212, 400] width 362 height 53
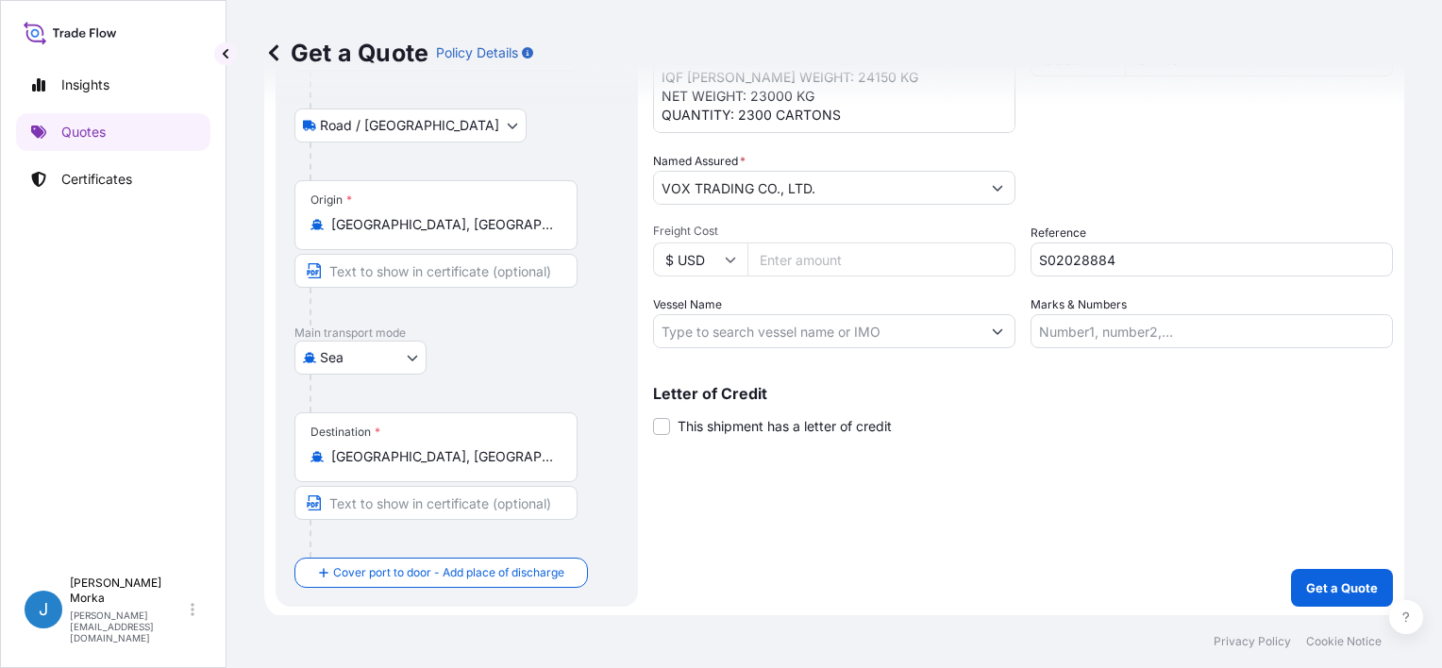
scroll to position [223, 0]
click at [1306, 570] on button "Get a Quote" at bounding box center [1342, 587] width 102 height 38
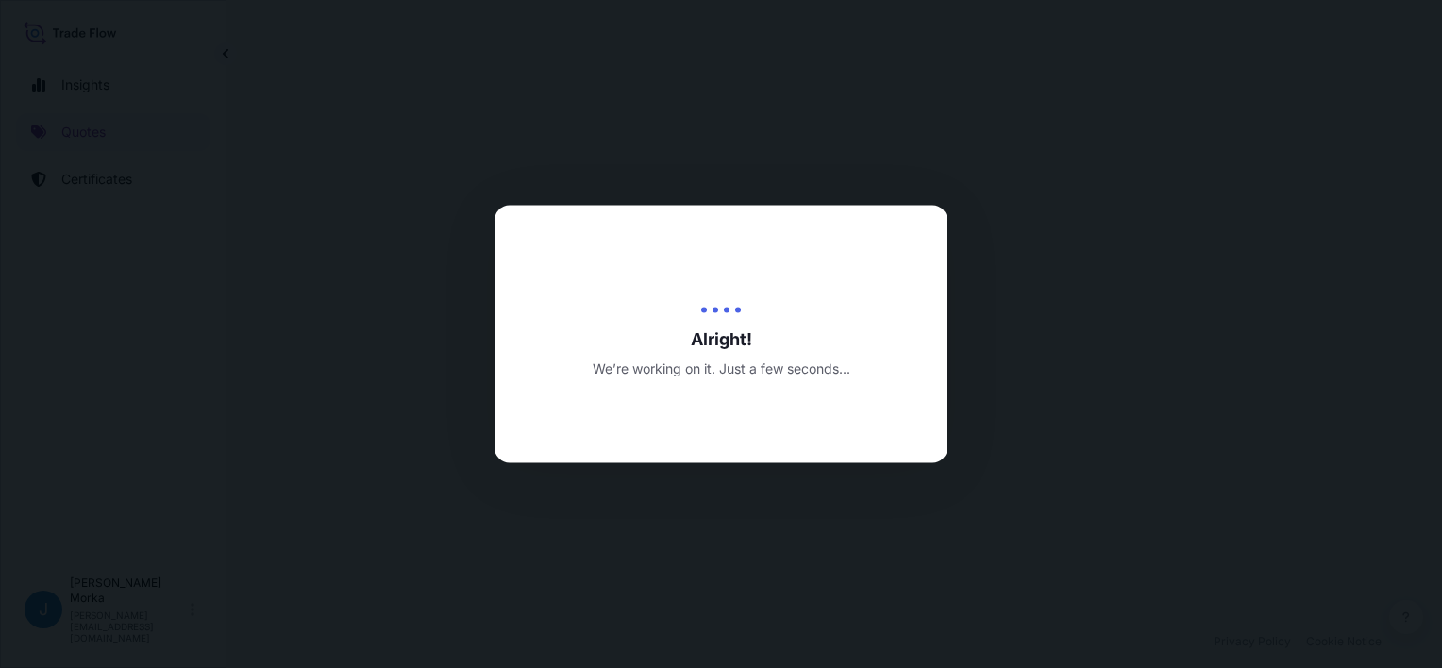
select select "Road / Inland"
select select "Sea"
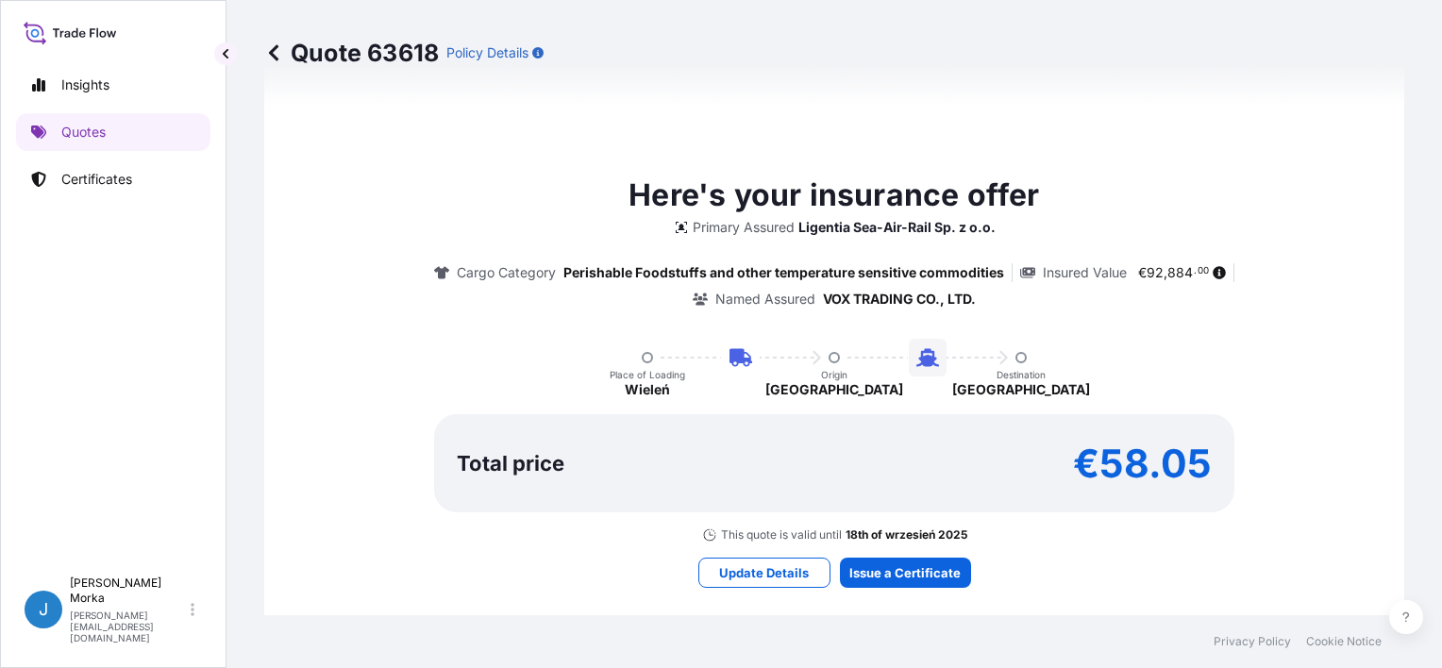
scroll to position [1133, 0]
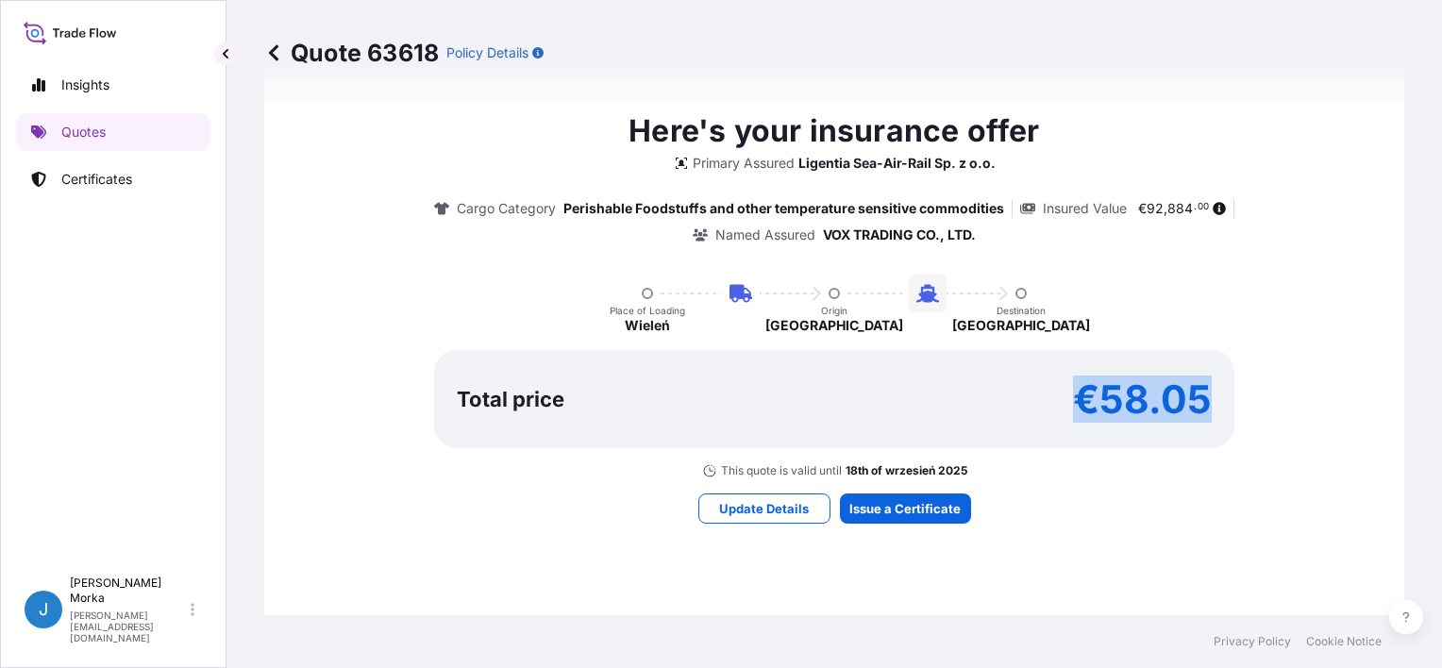
drag, startPoint x: 1074, startPoint y: 398, endPoint x: 1197, endPoint y: 392, distance: 122.9
click at [1197, 392] on p "€58.05" at bounding box center [1142, 399] width 139 height 30
copy p "€58.05"
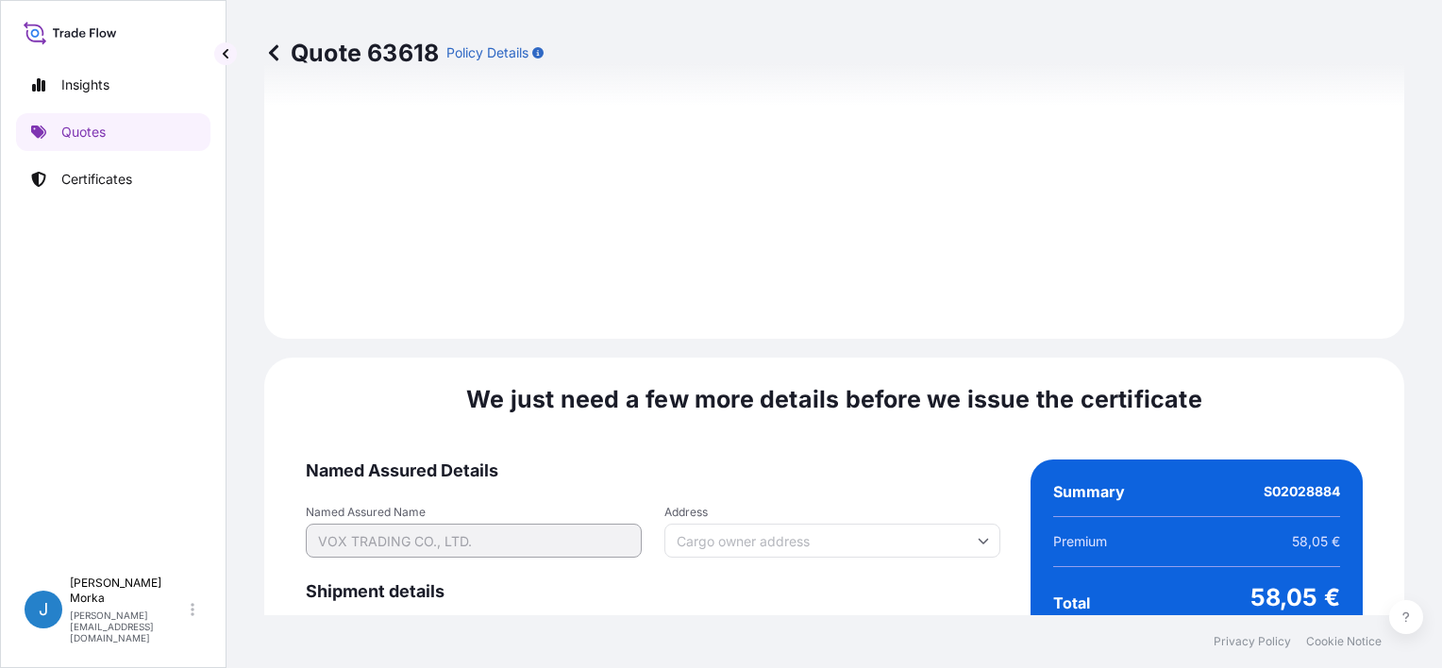
scroll to position [2433, 0]
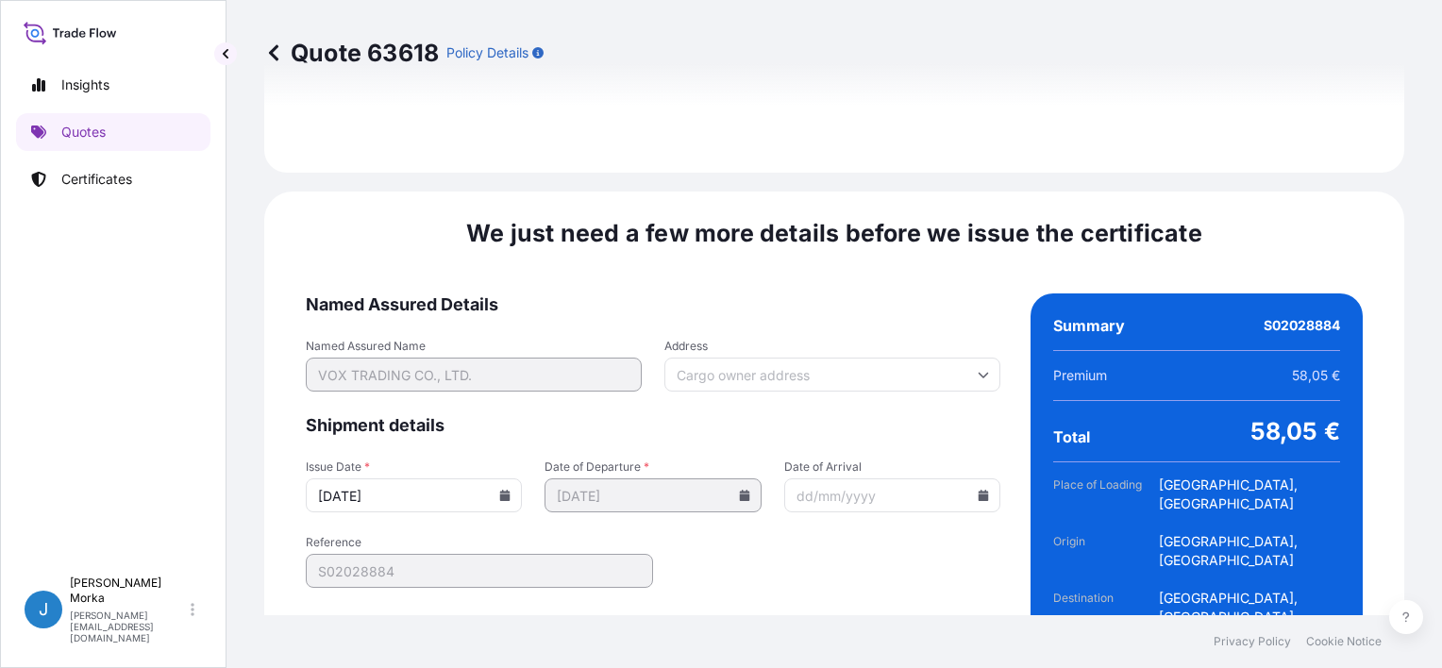
click at [500, 490] on icon at bounding box center [504, 495] width 11 height 11
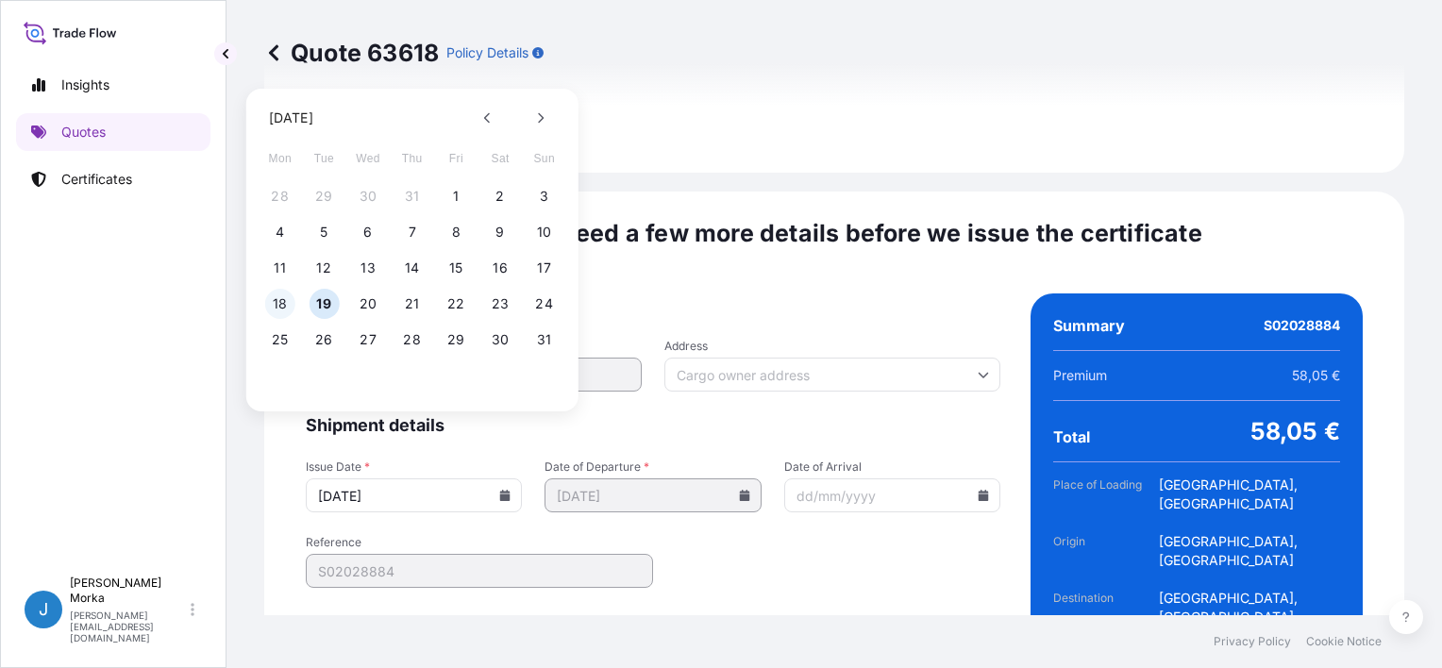
click at [272, 301] on button "18" at bounding box center [280, 304] width 30 height 30
type input "18/08/2025"
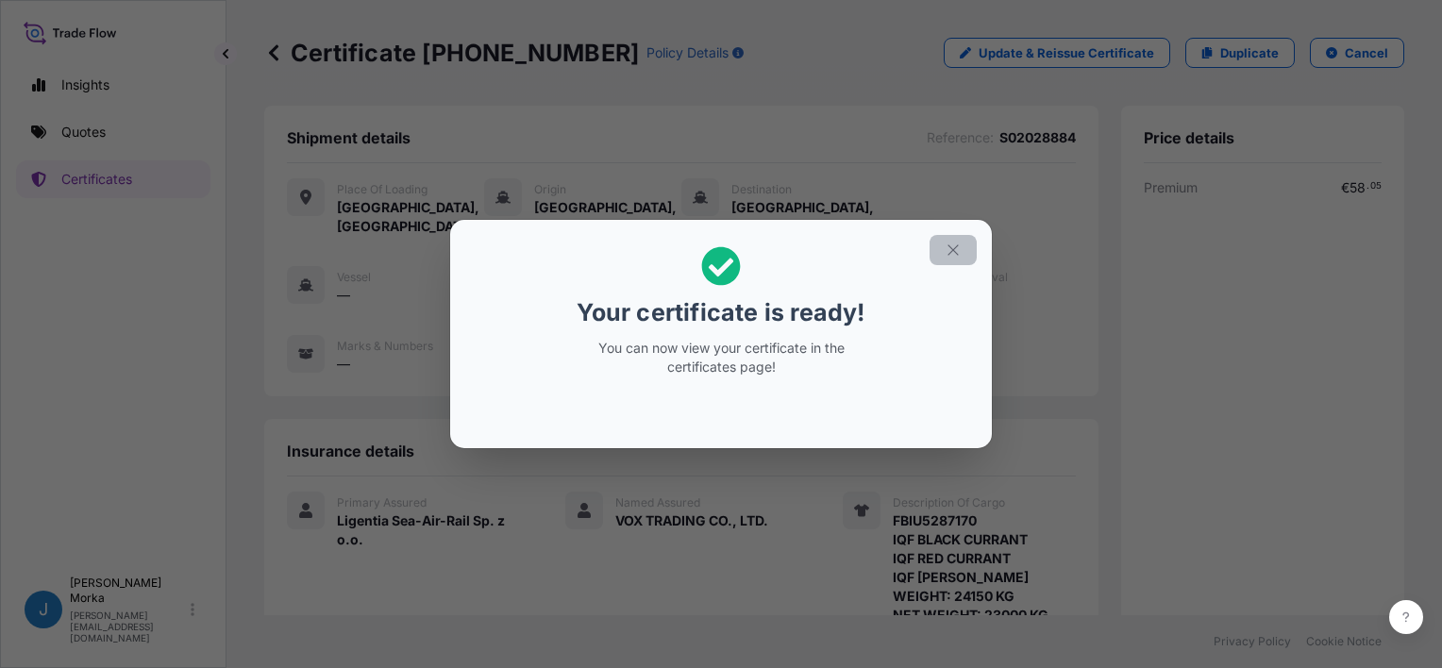
click at [949, 246] on icon "button" at bounding box center [953, 249] width 10 height 10
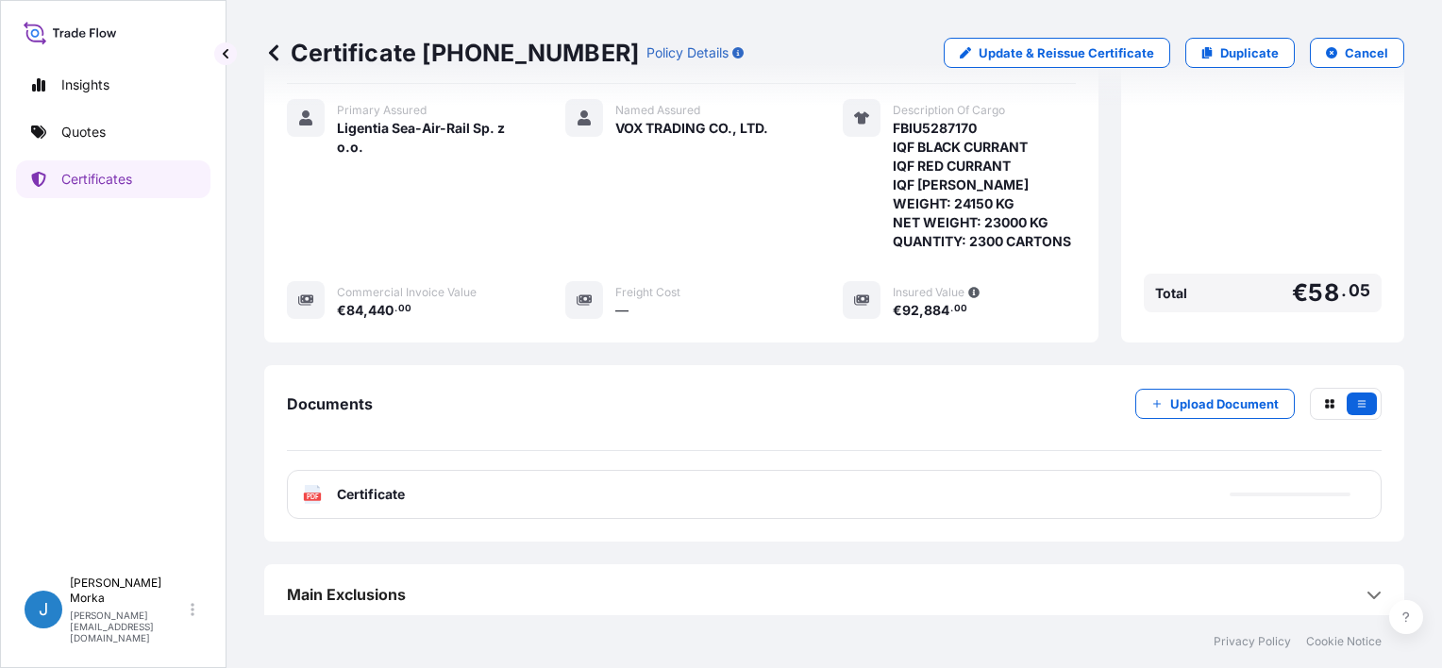
scroll to position [396, 0]
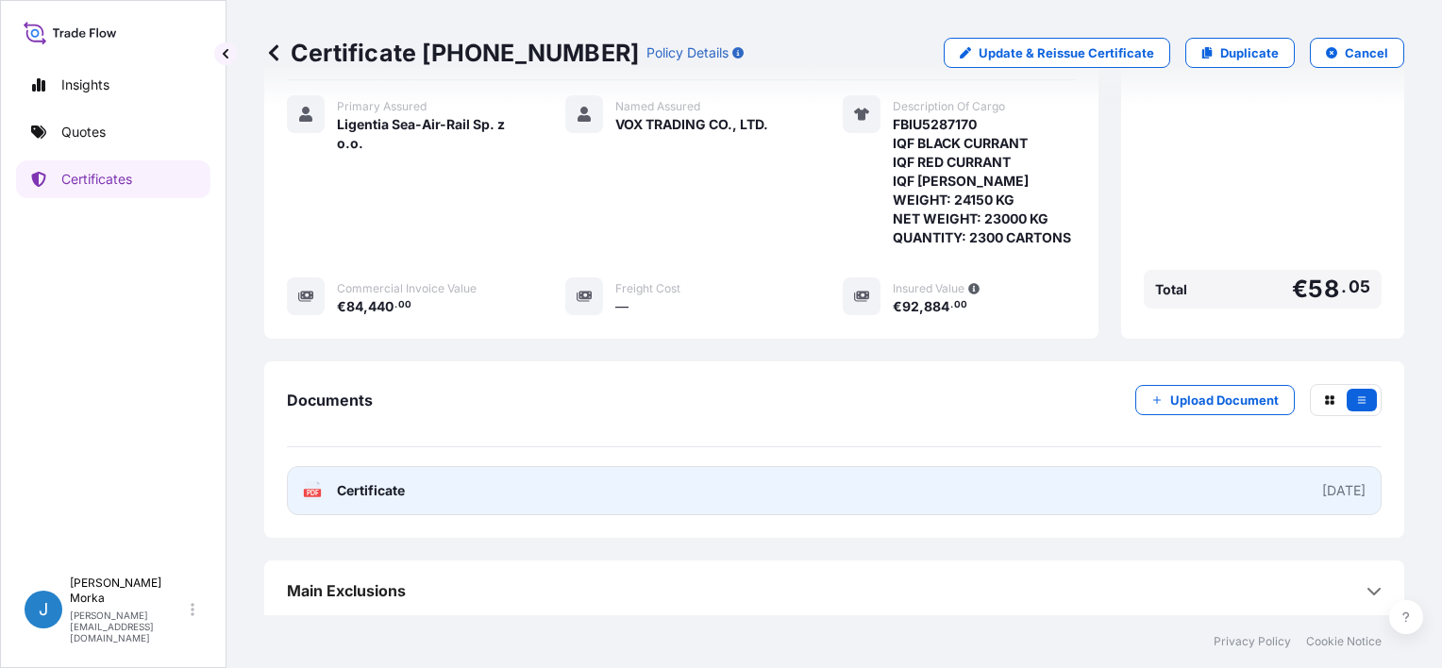
click at [1224, 487] on link "PDF Certificate 2025-08-18" at bounding box center [834, 490] width 1095 height 49
